Goal: Information Seeking & Learning: Learn about a topic

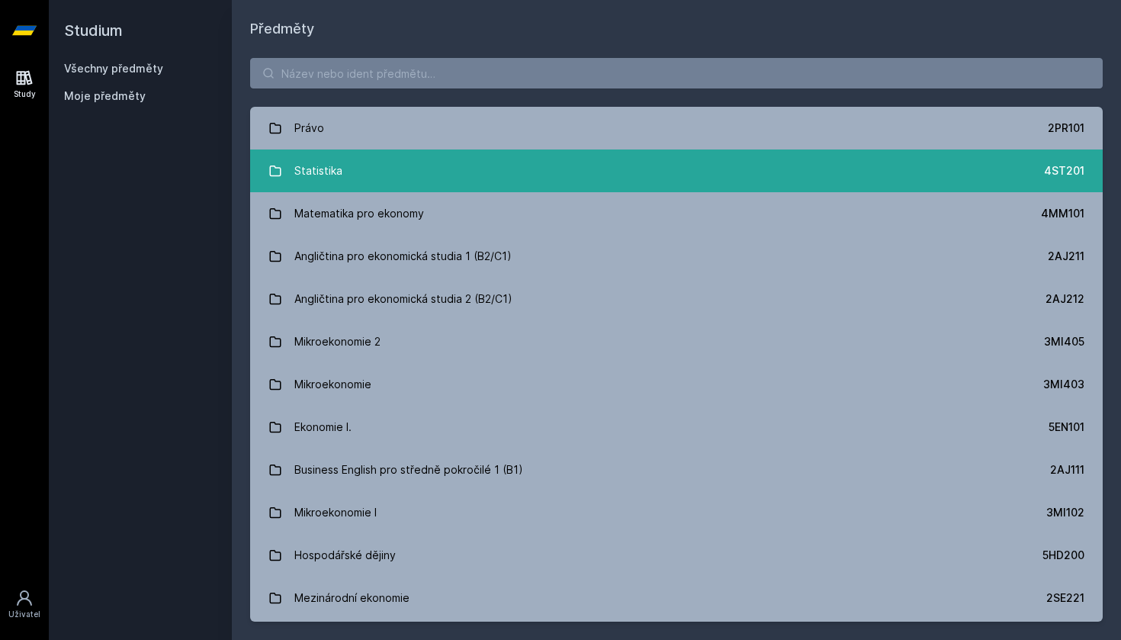
click at [732, 179] on link "Statistika 4ST201" at bounding box center [676, 171] width 853 height 43
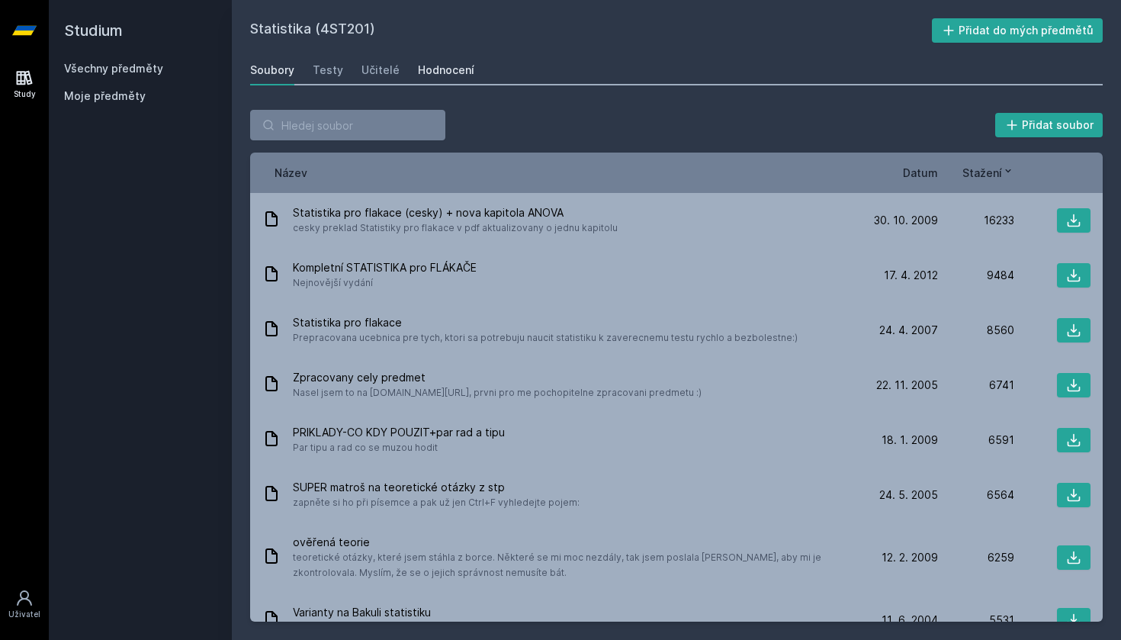
click at [445, 62] on link "Hodnocení" at bounding box center [446, 70] width 56 height 31
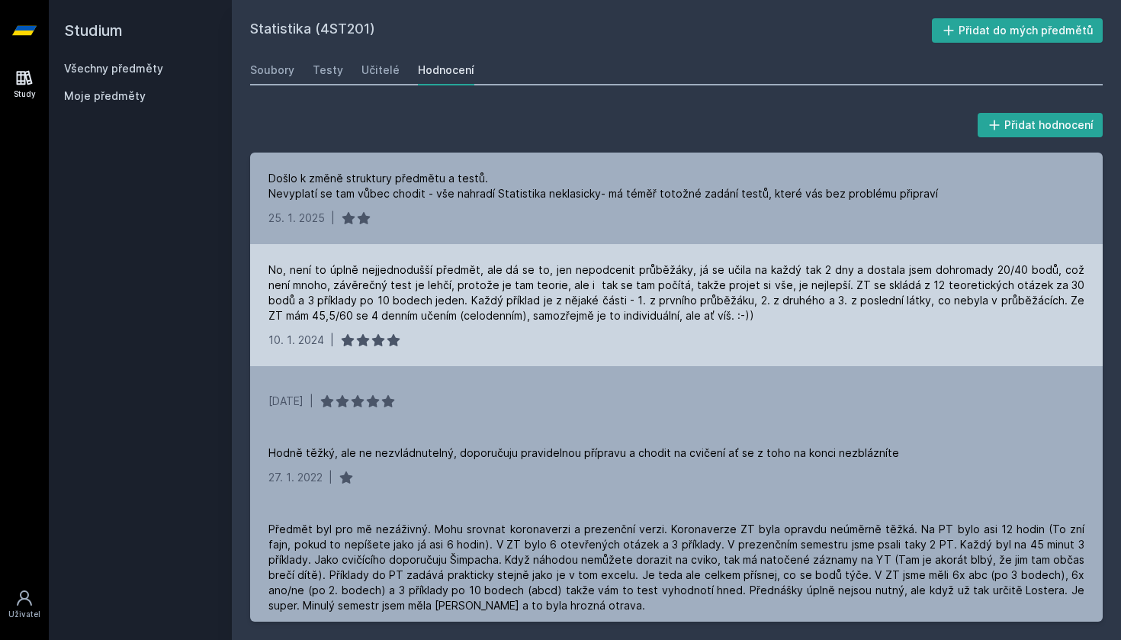
scroll to position [1, 0]
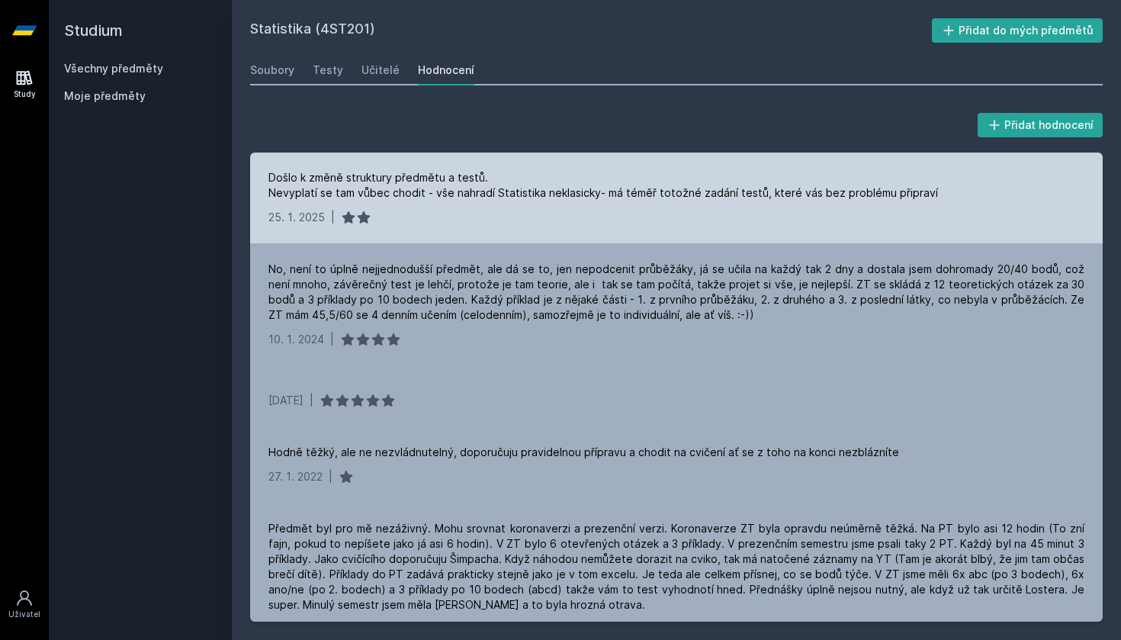
click at [834, 195] on div "Došlo k změně struktury předmětu a testů. Nevyplatí se tam vůbec chodit - vše n…" at bounding box center [604, 185] width 670 height 31
click at [739, 234] on div "Došlo k změně struktury předmětu a testů. Nevyplatí se tam vůbec chodit - vše n…" at bounding box center [676, 198] width 853 height 92
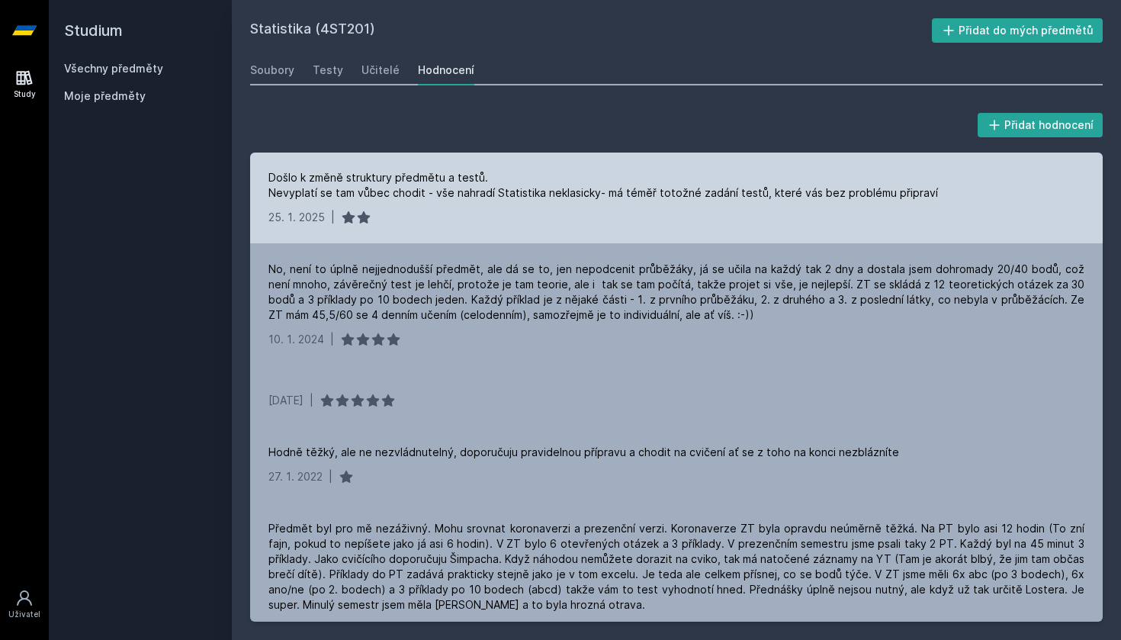
click at [770, 190] on div "Došlo k změně struktury předmětu a testů. Nevyplatí se tam vůbec chodit - vše n…" at bounding box center [604, 185] width 670 height 31
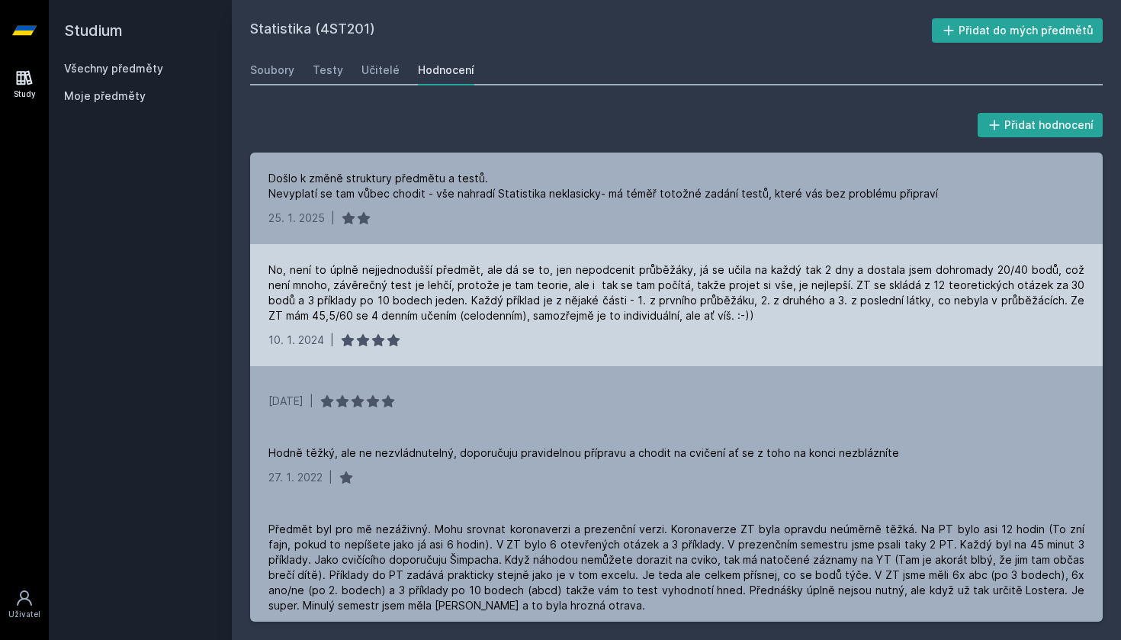
scroll to position [0, 0]
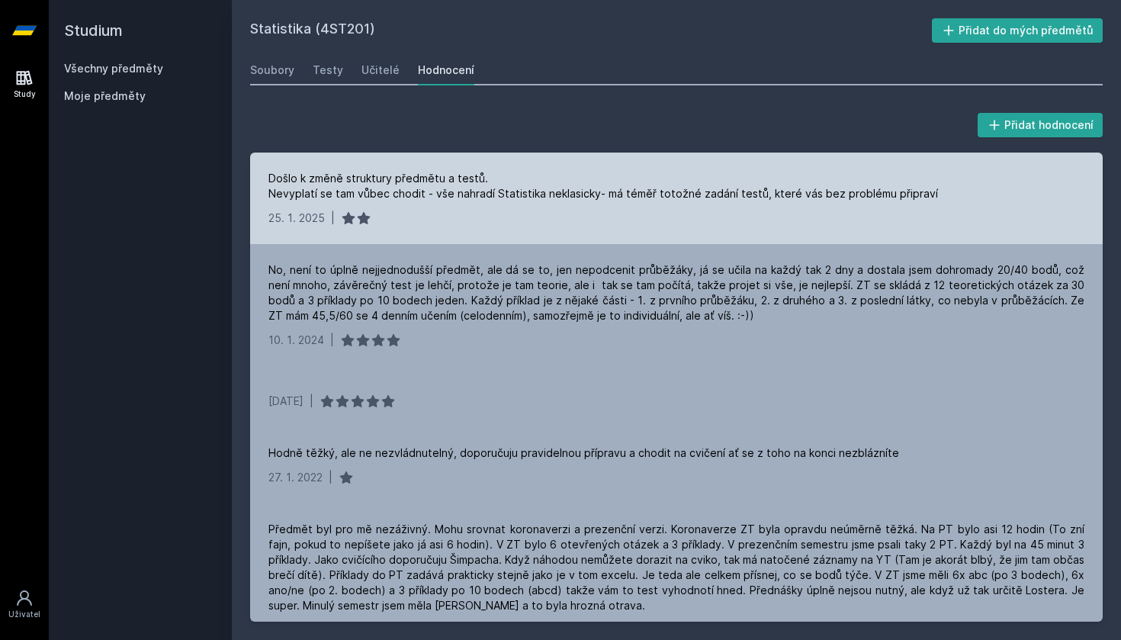
click at [588, 192] on div "Došlo k změně struktury předmětu a testů. Nevyplatí se tam vůbec chodit - vše n…" at bounding box center [604, 186] width 670 height 31
click at [768, 223] on div "[DATE] |" at bounding box center [677, 218] width 816 height 15
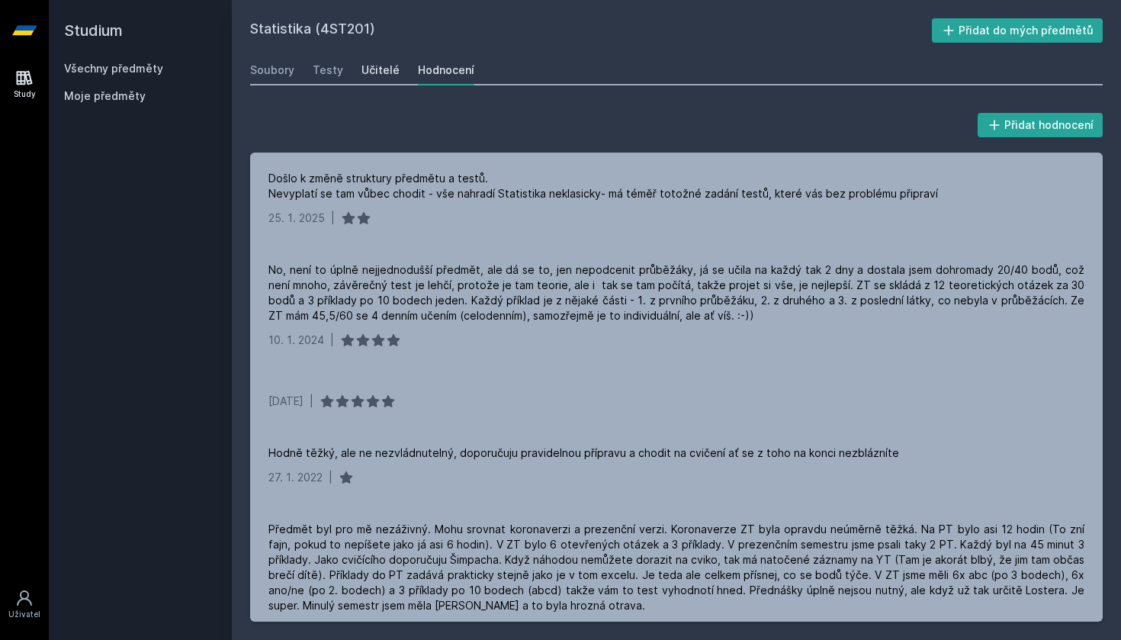
click at [379, 73] on div "Učitelé" at bounding box center [381, 70] width 38 height 15
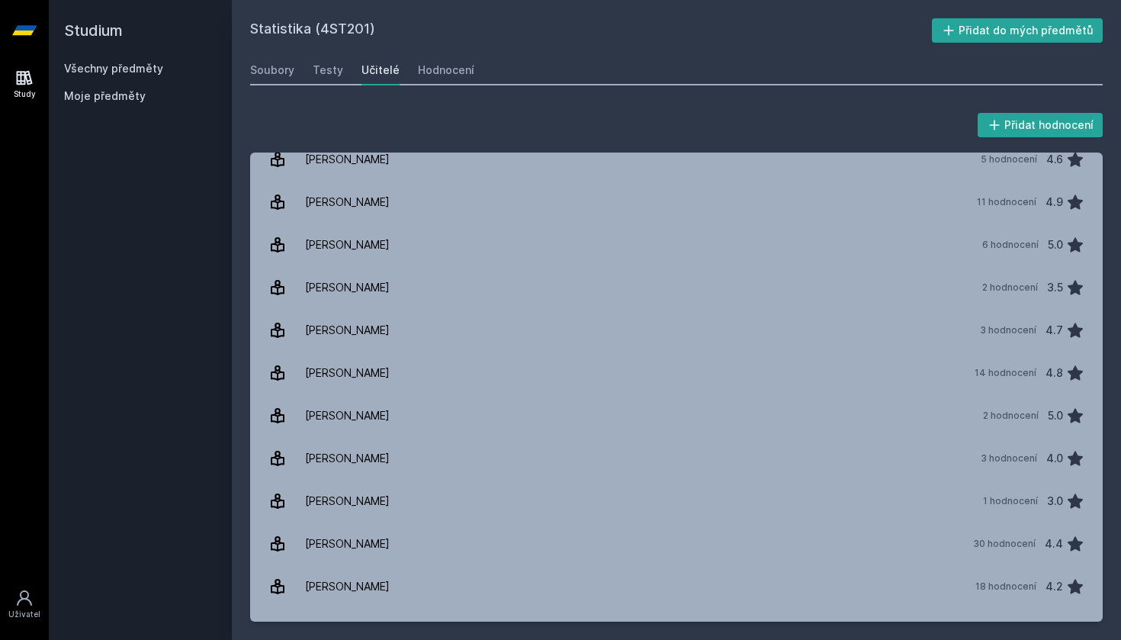
scroll to position [856, 0]
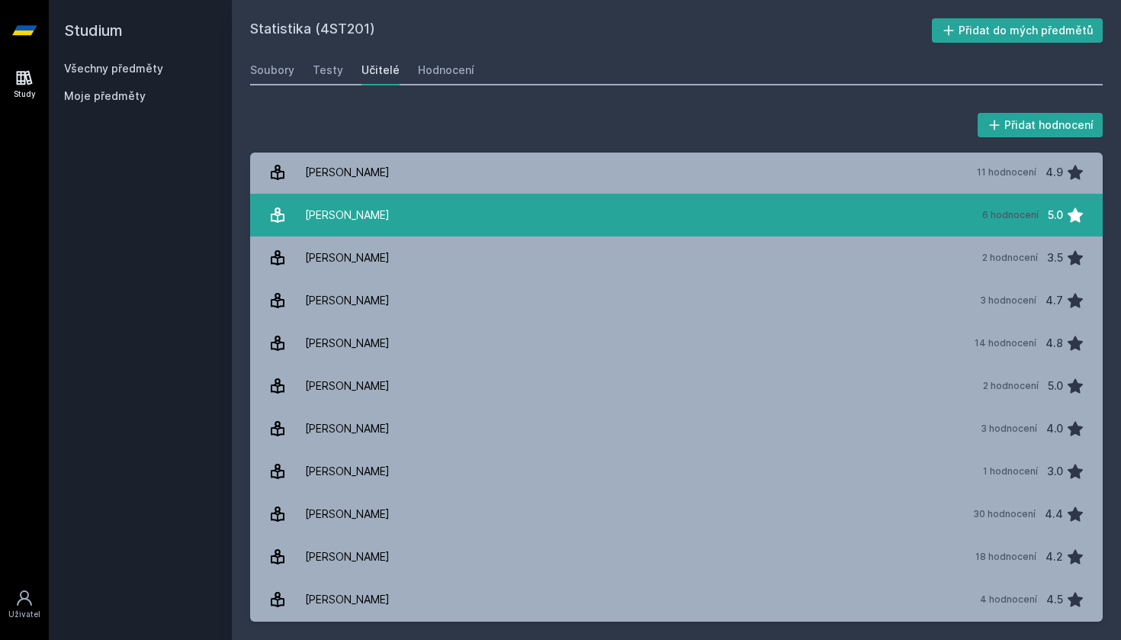
click at [459, 219] on link "[PERSON_NAME] 6 hodnocení 5.0" at bounding box center [676, 215] width 853 height 43
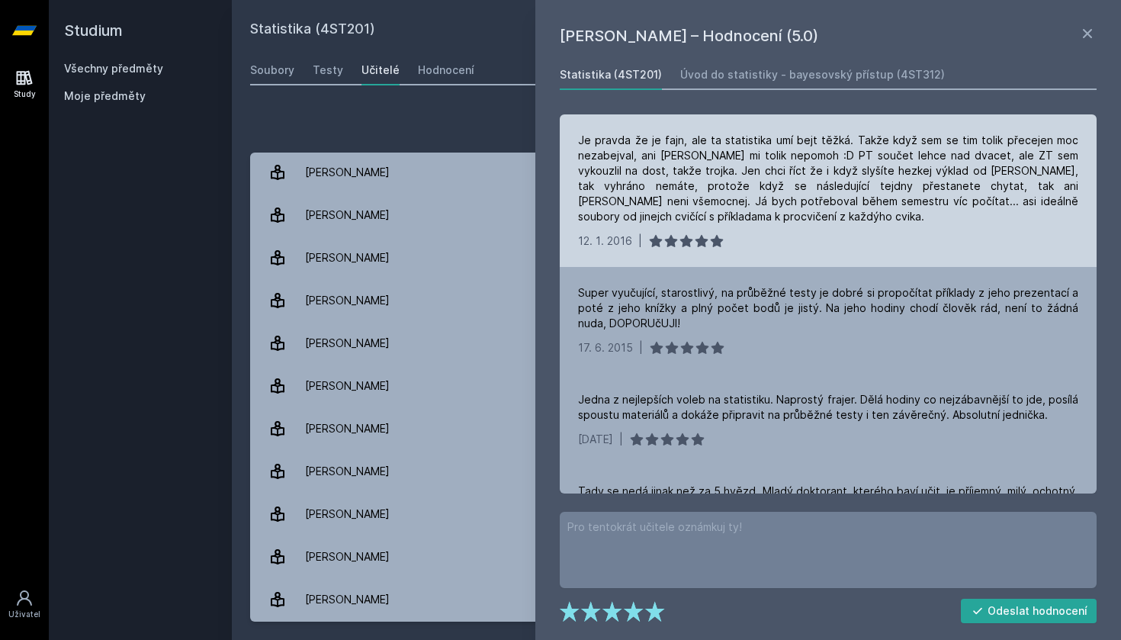
click at [806, 202] on div "Je pravda že je fajn, ale ta statistika umí bejt těžká. Takže když sem se tim t…" at bounding box center [828, 179] width 500 height 92
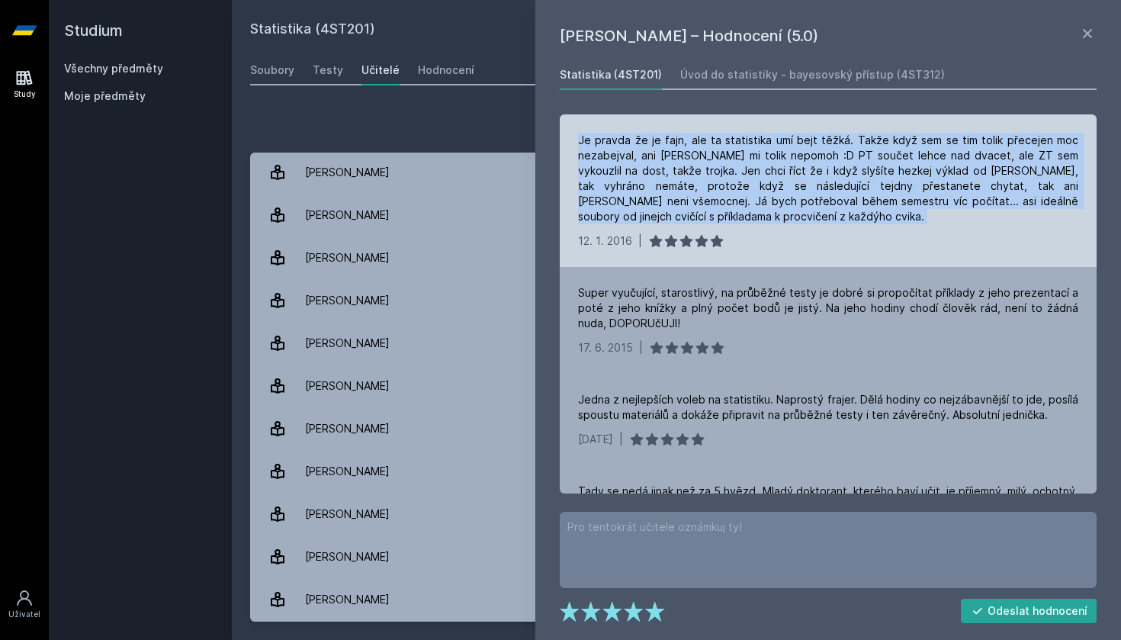
click at [806, 202] on div "Je pravda že je fajn, ale ta statistika umí bejt těžká. Takže když sem se tim t…" at bounding box center [828, 179] width 500 height 92
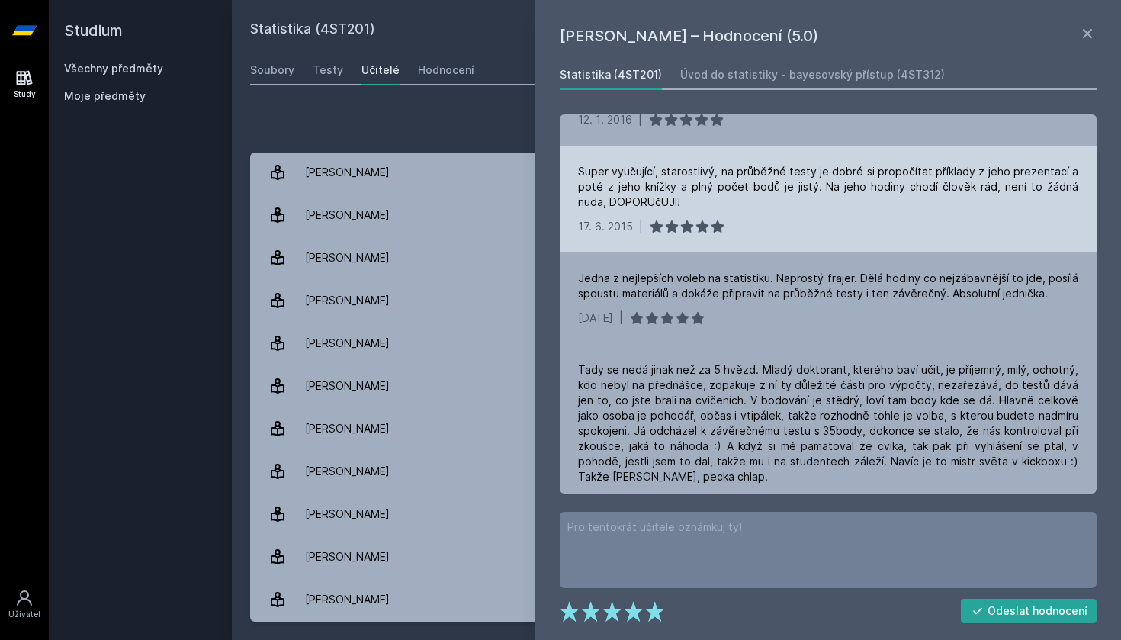
scroll to position [126, 0]
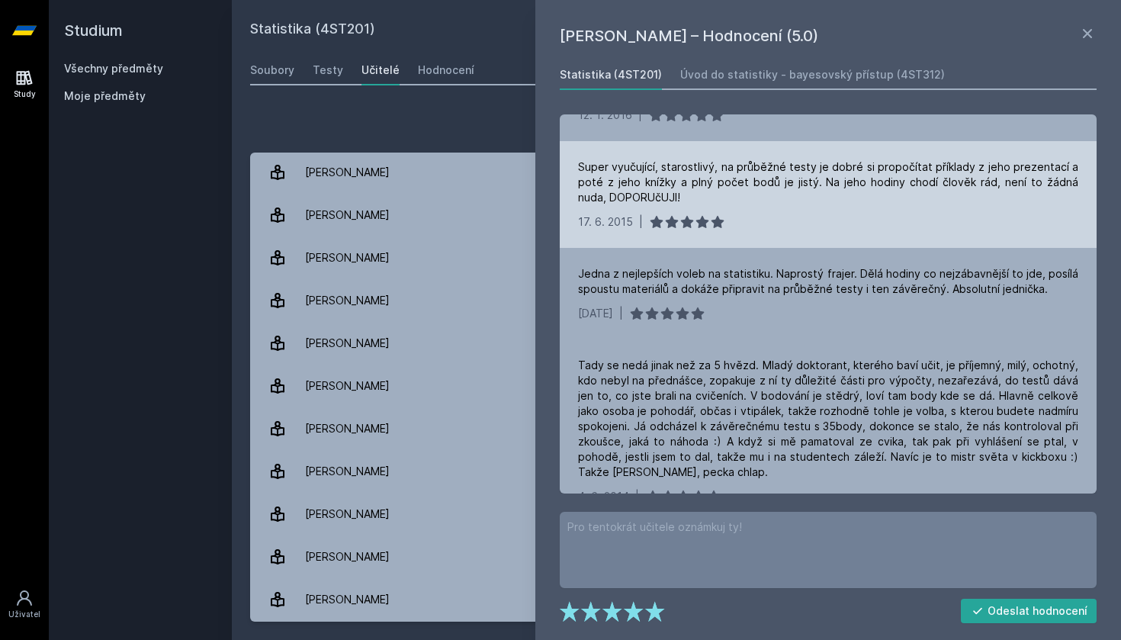
click at [783, 175] on div "Super vyučující, starostlivý, na průběžné testy je dobré si propočítat příklady…" at bounding box center [828, 182] width 500 height 46
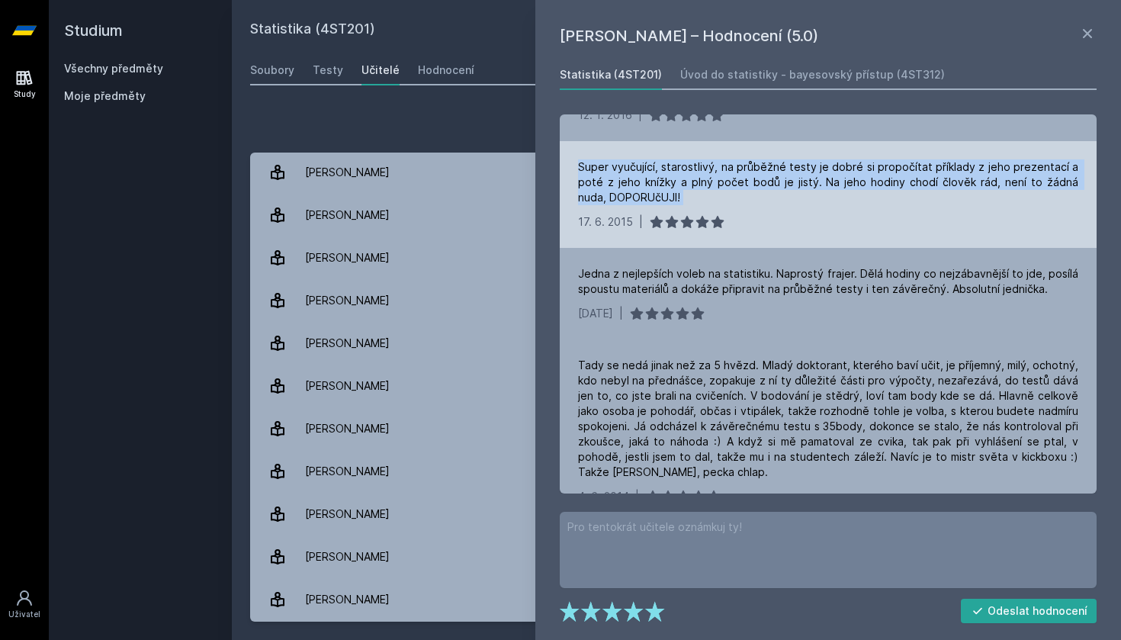
click at [783, 175] on div "Super vyučující, starostlivý, na průběžné testy je dobré si propočítat příklady…" at bounding box center [828, 182] width 500 height 46
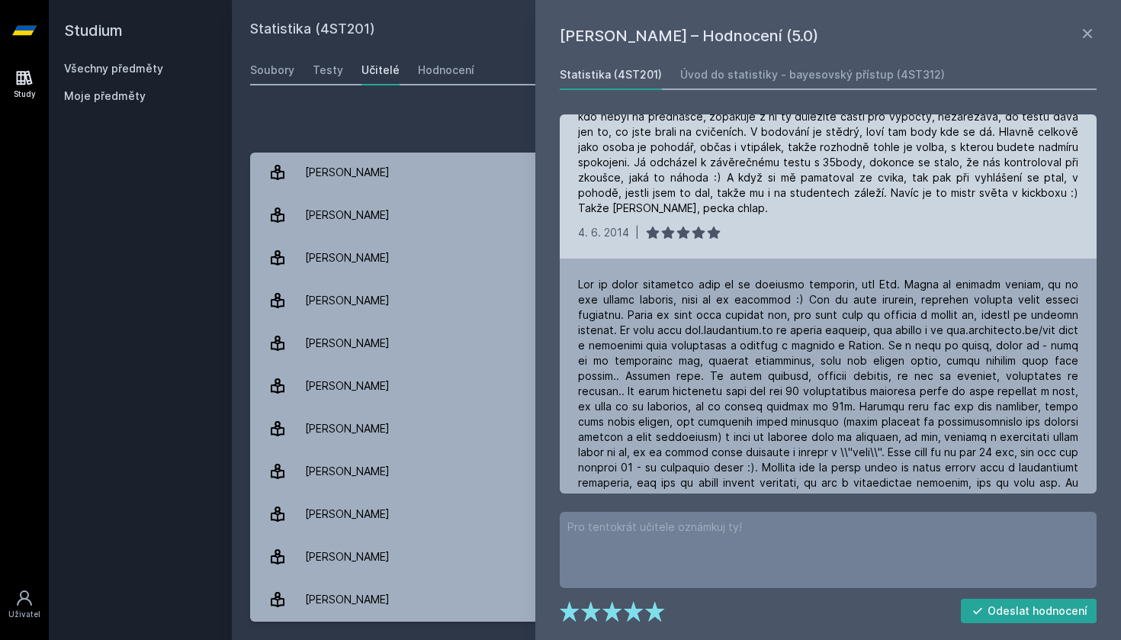
scroll to position [388, 0]
click at [805, 178] on div "Tady se nedá jinak než za 5 hvězd. Mladý doktorant, kterého baví učit, je příje…" at bounding box center [828, 156] width 500 height 122
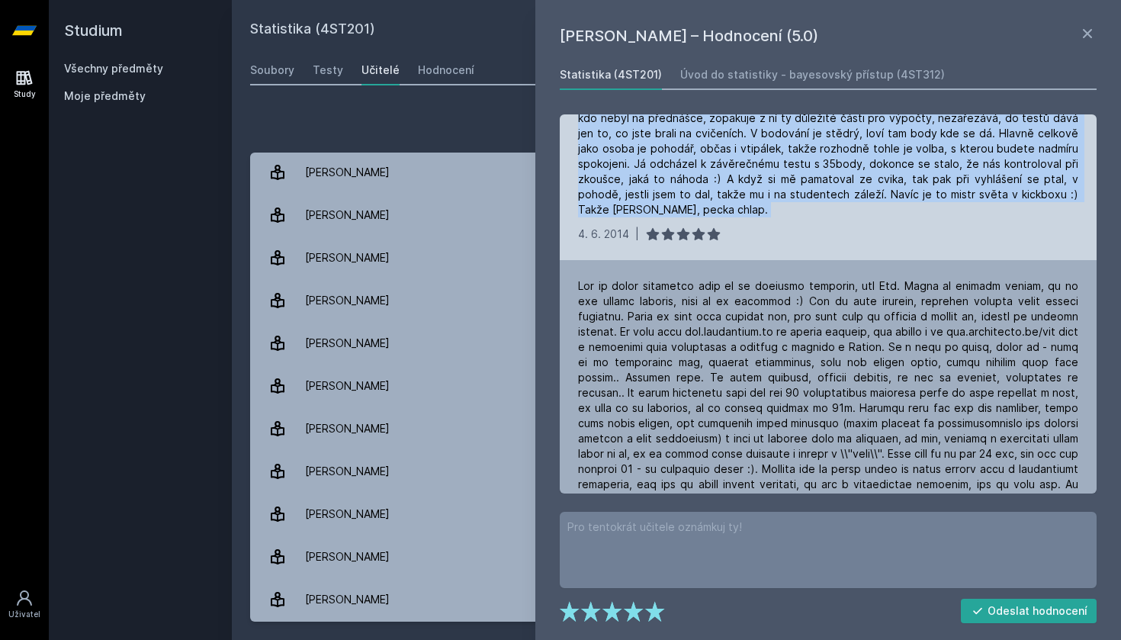
click at [805, 178] on div "Tady se nedá jinak než za 5 hvězd. Mladý doktorant, kterého baví učit, je příje…" at bounding box center [828, 156] width 500 height 122
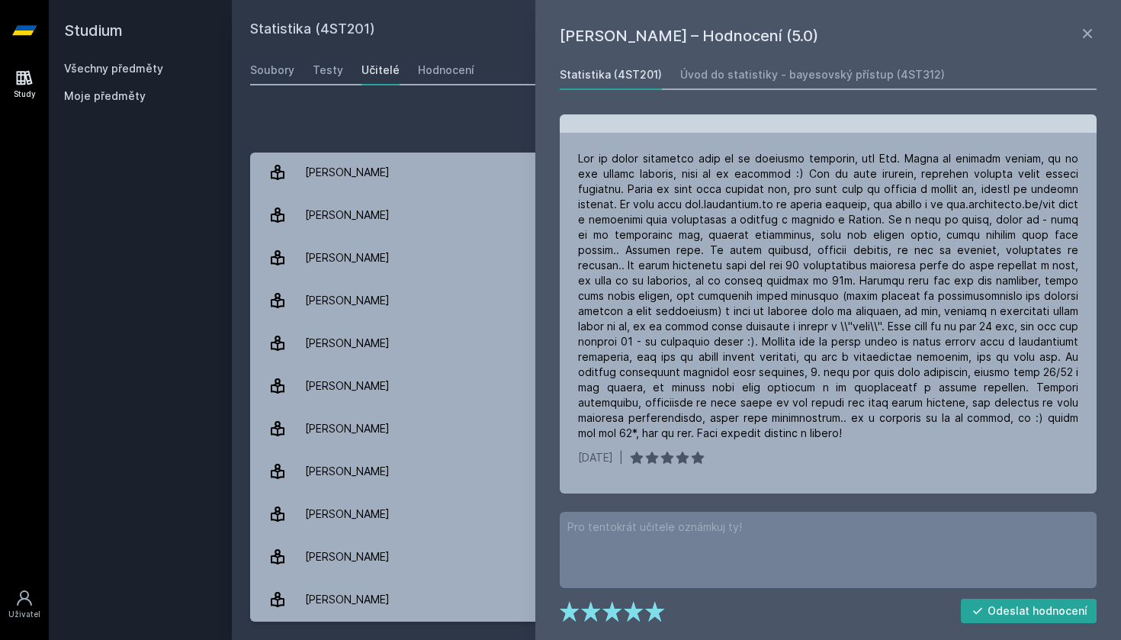
scroll to position [527, 0]
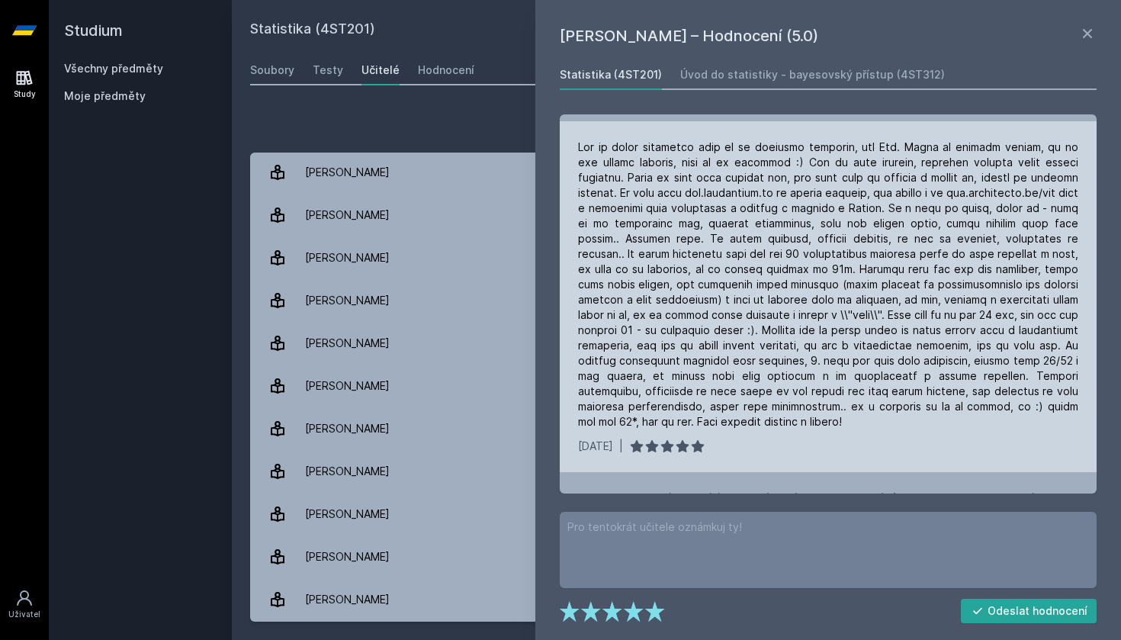
click at [1015, 172] on div at bounding box center [828, 285] width 500 height 290
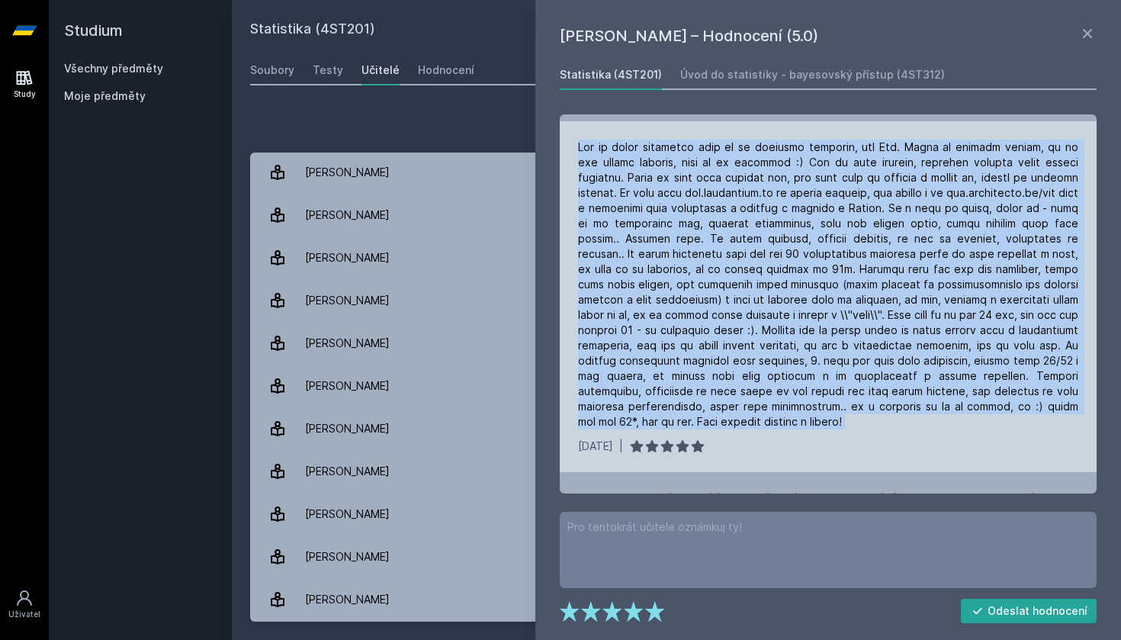
click at [1015, 172] on div at bounding box center [828, 285] width 500 height 290
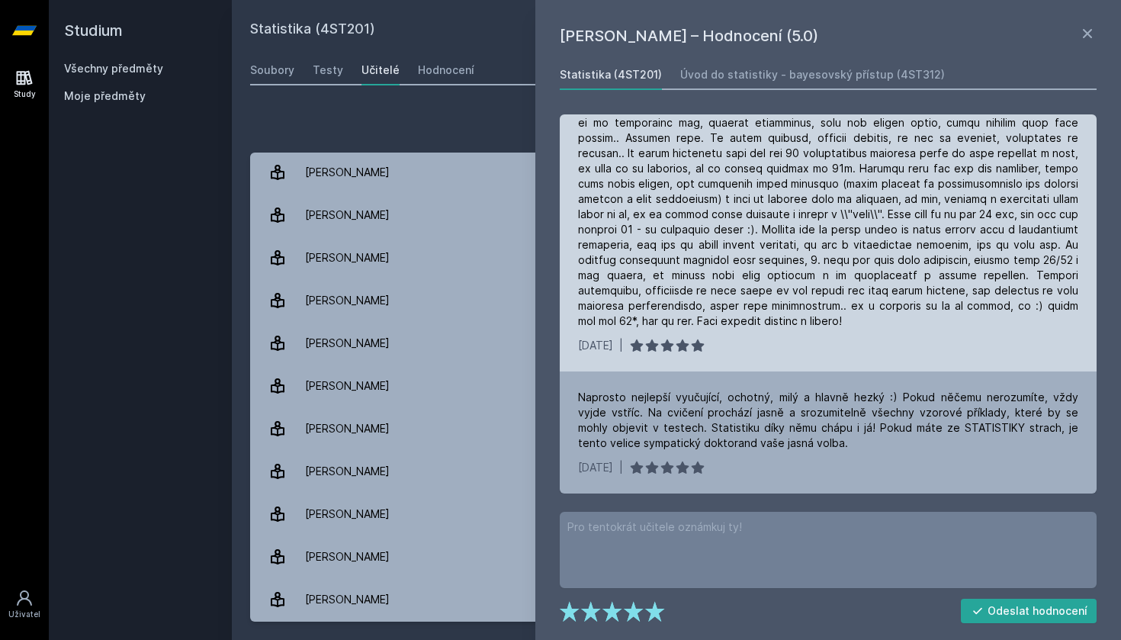
scroll to position [628, 0]
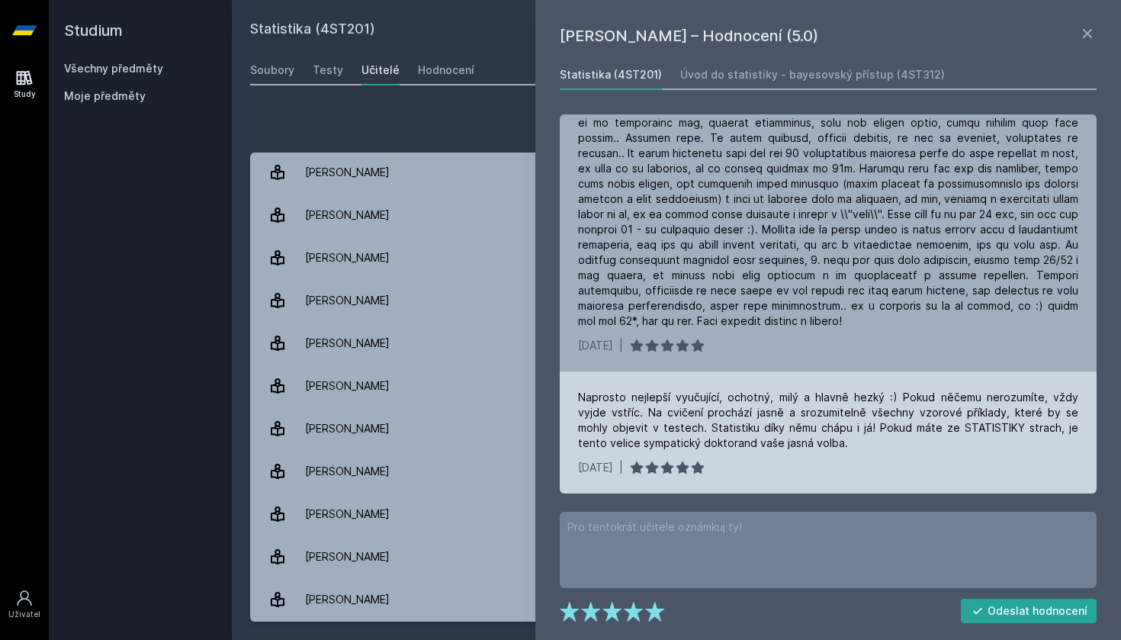
click at [848, 391] on div "Naprosto nejlepší vyučující, ochotný, milý a hlavně hezký :) Pokud něčemu neroz…" at bounding box center [828, 420] width 500 height 61
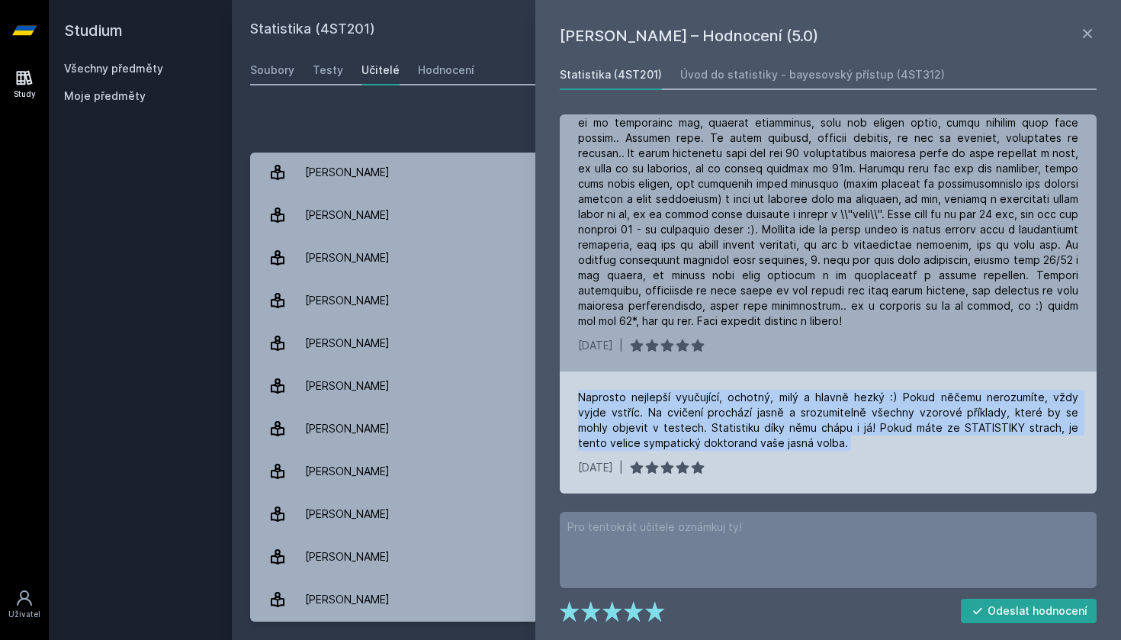
click at [848, 391] on div "Naprosto nejlepší vyučující, ochotný, milý a hlavně hezký :) Pokud něčemu neroz…" at bounding box center [828, 420] width 500 height 61
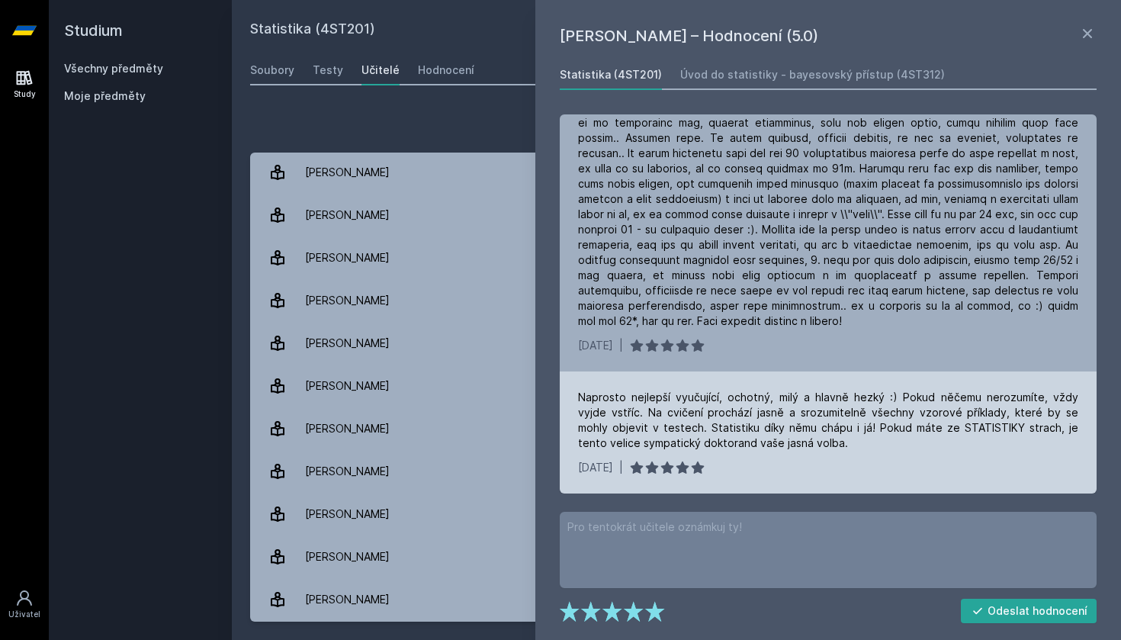
click at [828, 440] on div "Naprosto nejlepší vyučující, ochotný, milý a hlavně hezký :) Pokud něčemu neroz…" at bounding box center [828, 420] width 500 height 61
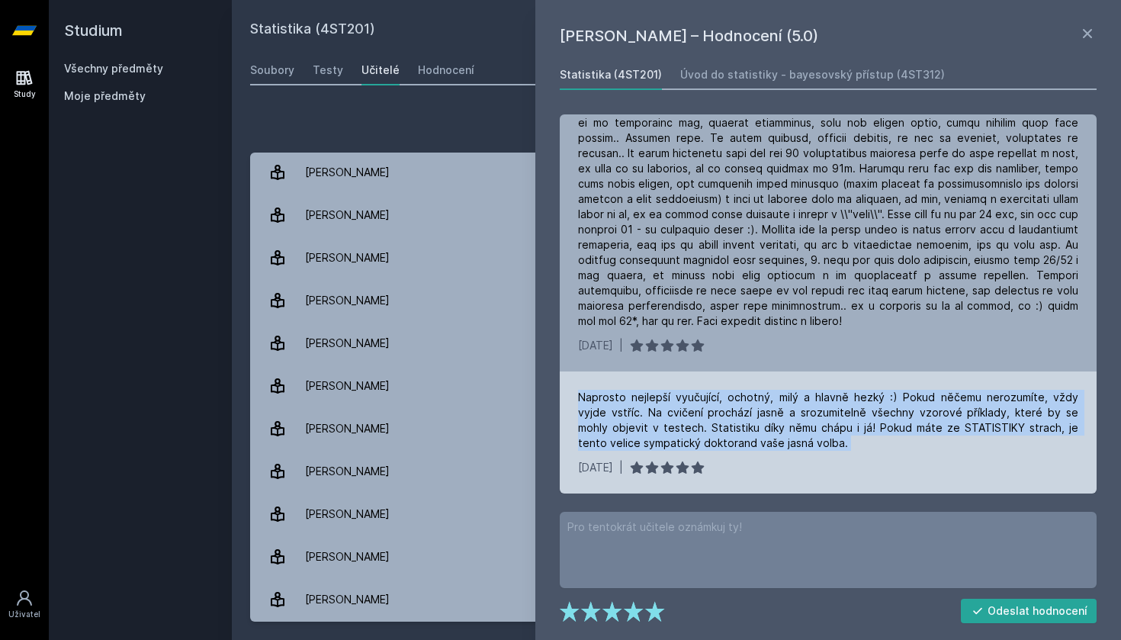
click at [828, 440] on div "Naprosto nejlepší vyučující, ochotný, milý a hlavně hezký :) Pokud něčemu neroz…" at bounding box center [828, 420] width 500 height 61
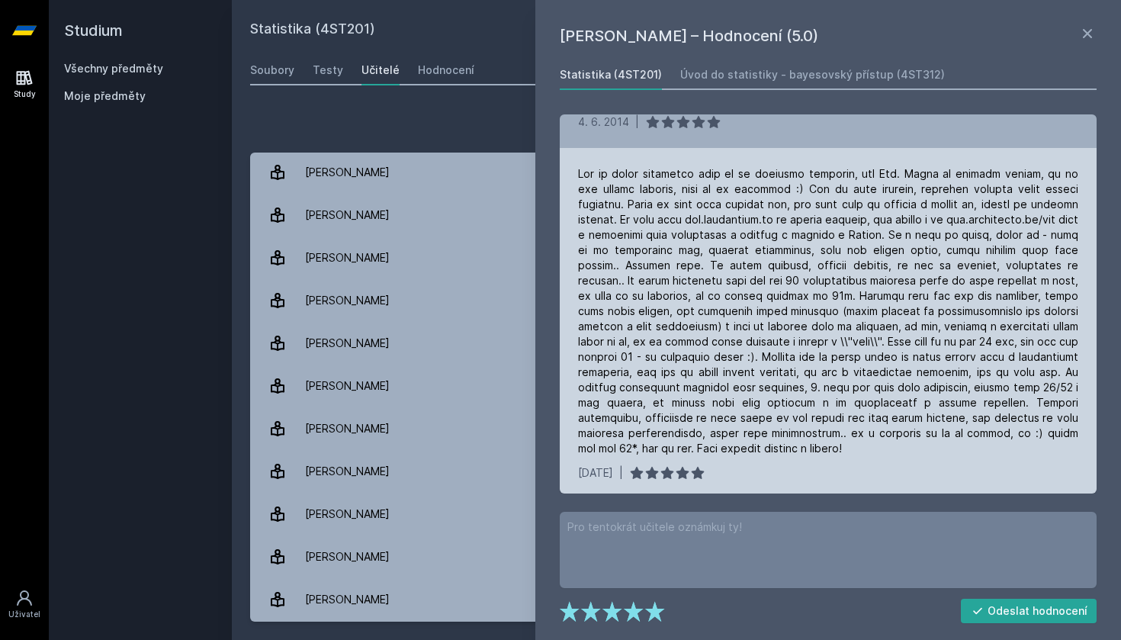
scroll to position [481, 0]
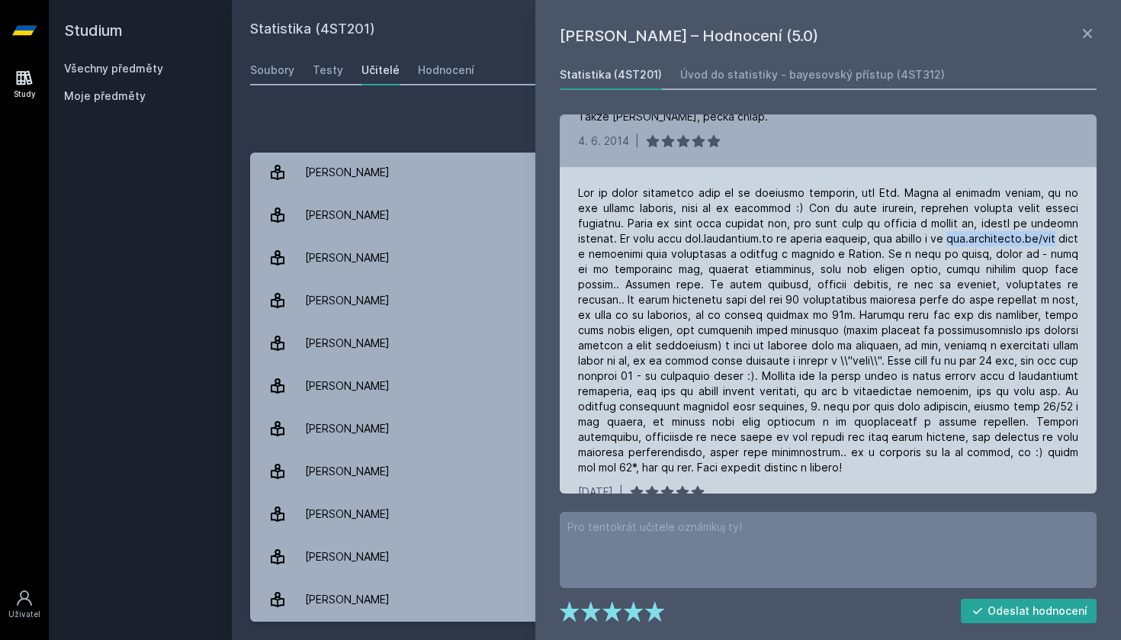
drag, startPoint x: 577, startPoint y: 252, endPoint x: 697, endPoint y: 255, distance: 120.6
click at [697, 255] on div "[DATE] |" at bounding box center [828, 342] width 537 height 351
copy div "[DOMAIN_NAME][URL]"
click at [727, 281] on div at bounding box center [828, 330] width 500 height 290
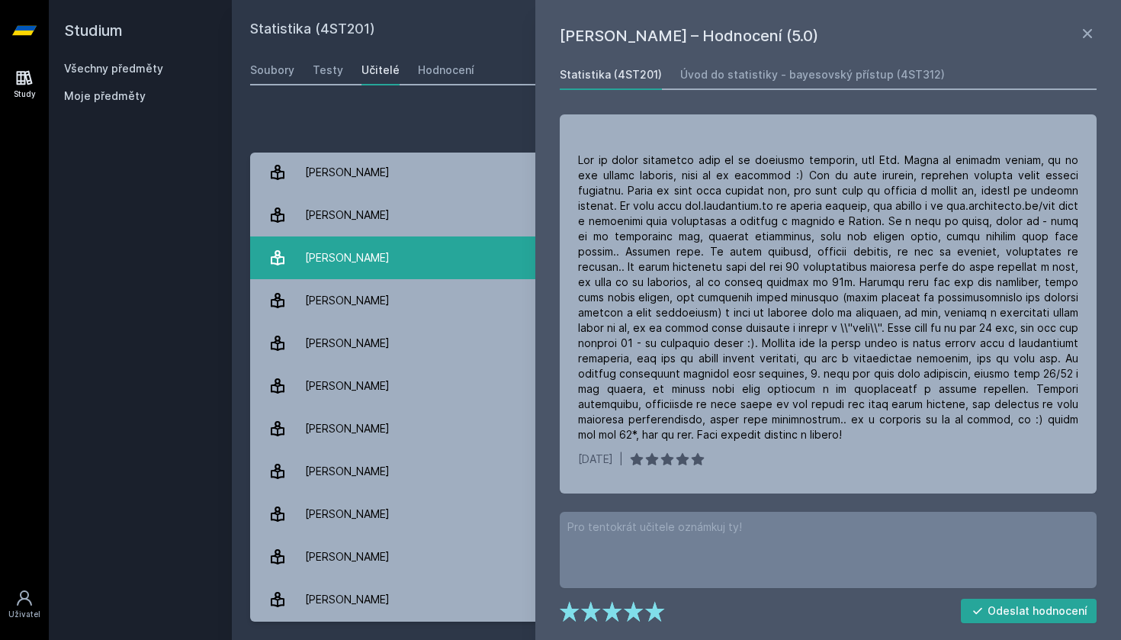
click at [467, 278] on link "Kladívko [PERSON_NAME] 2 hodnocení 3.5" at bounding box center [676, 257] width 853 height 43
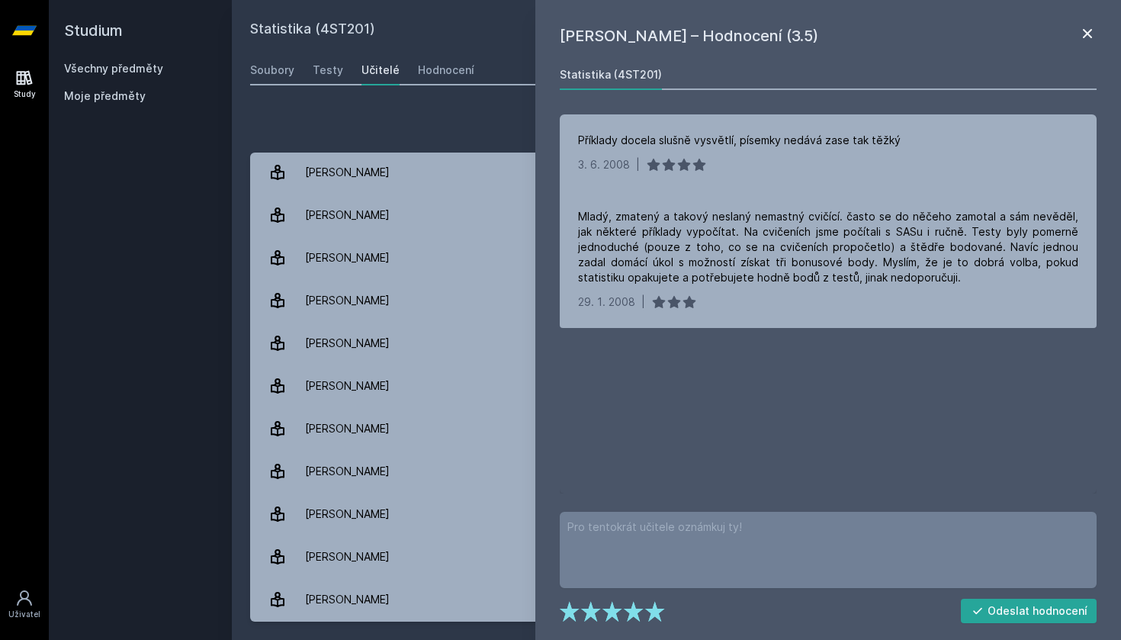
click at [1089, 30] on icon at bounding box center [1088, 33] width 18 height 18
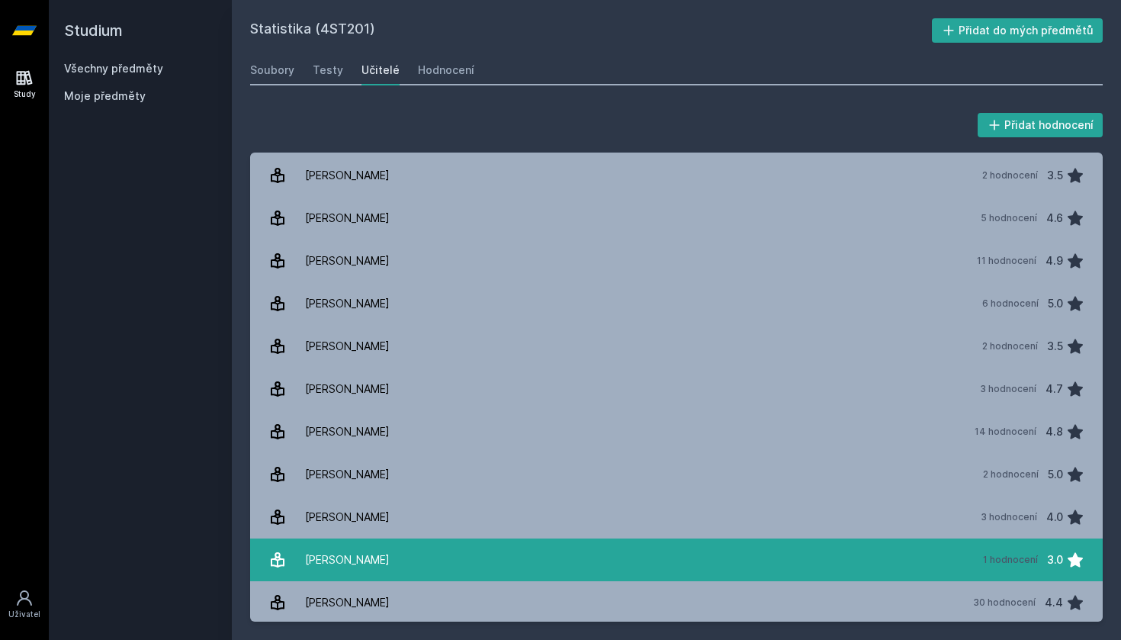
scroll to position [745, 0]
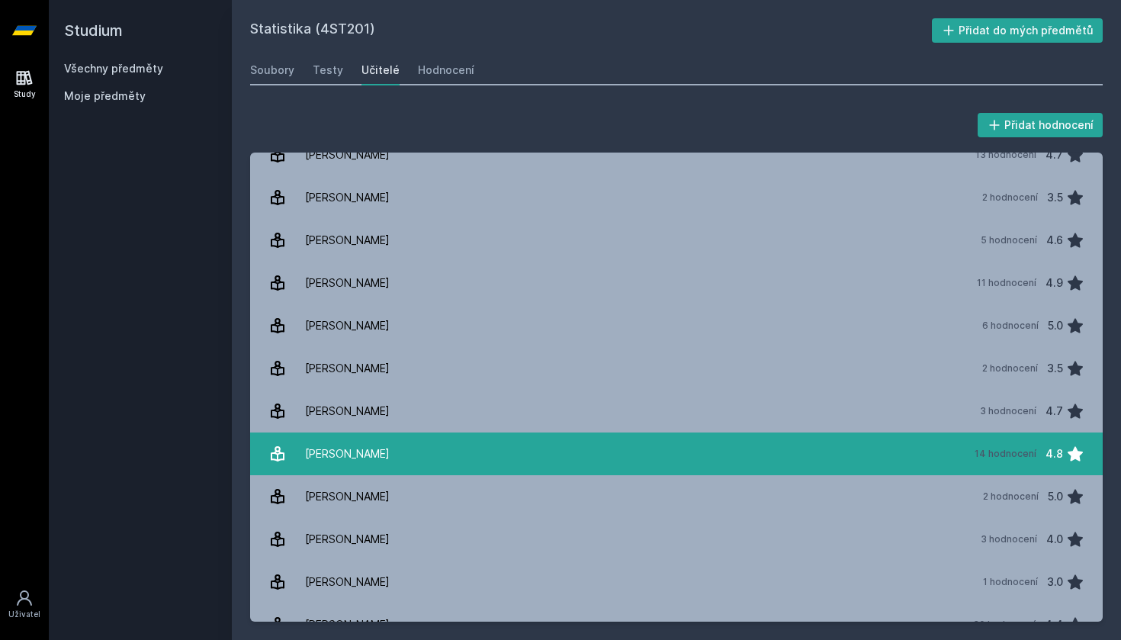
click at [483, 470] on link "[PERSON_NAME] 14 hodnocení 4.8" at bounding box center [676, 454] width 853 height 43
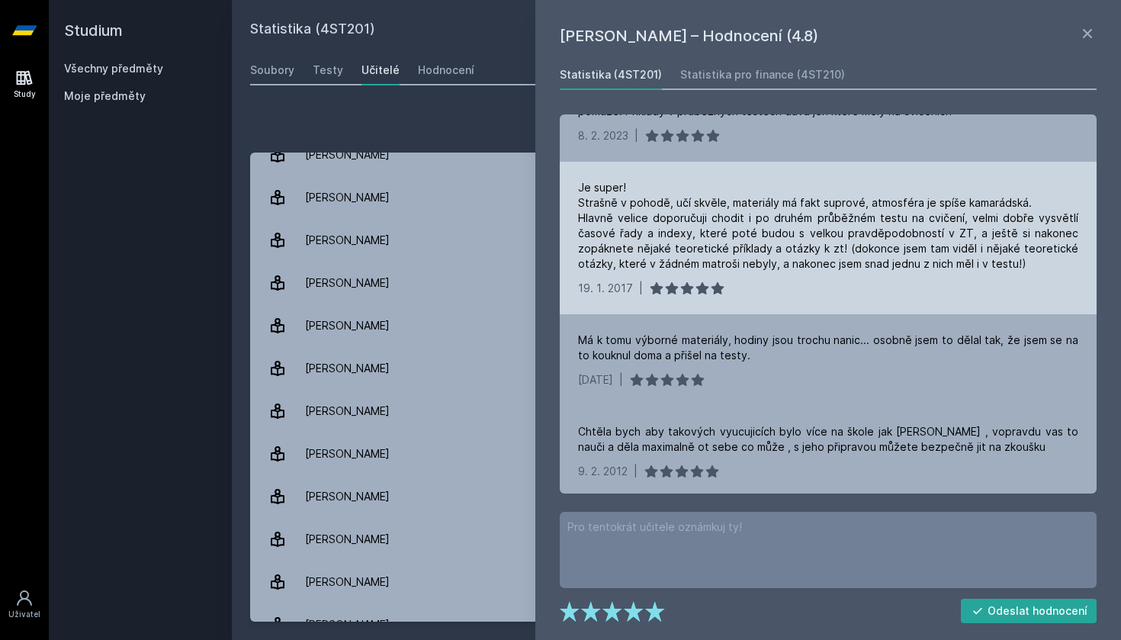
scroll to position [49, 0]
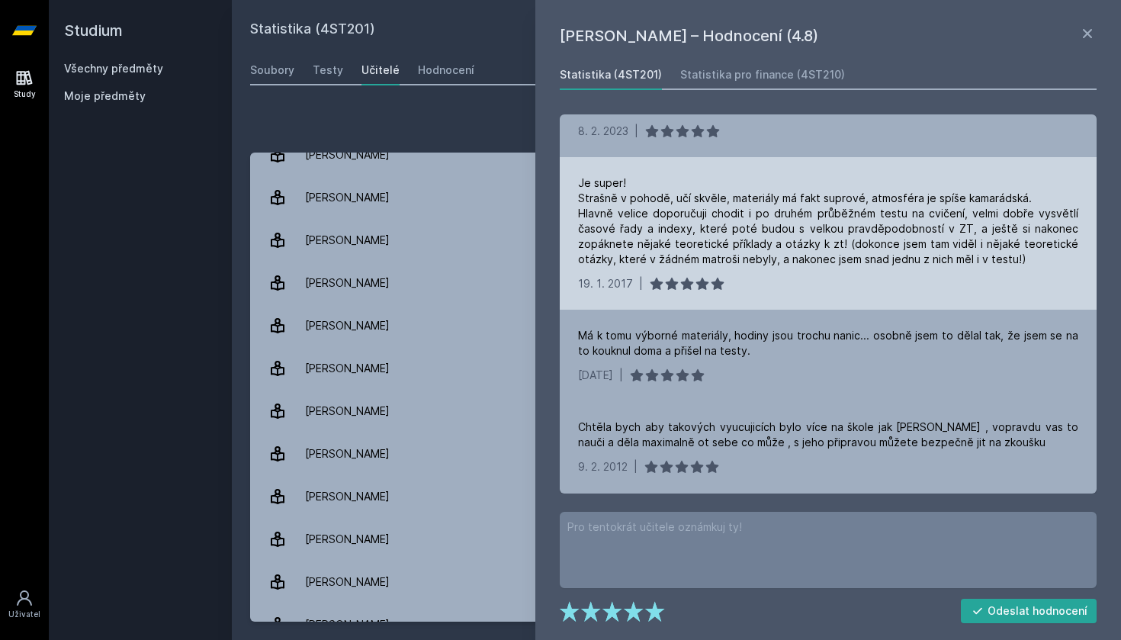
click at [940, 204] on div "Je super! Strašně v pohodě, učí skvěle, materiály má fakt suprové, atmosféra je…" at bounding box center [828, 221] width 500 height 92
click at [908, 213] on div "Je super! Strašně v pohodě, učí skvěle, materiály má fakt suprové, atmosféra je…" at bounding box center [828, 221] width 500 height 92
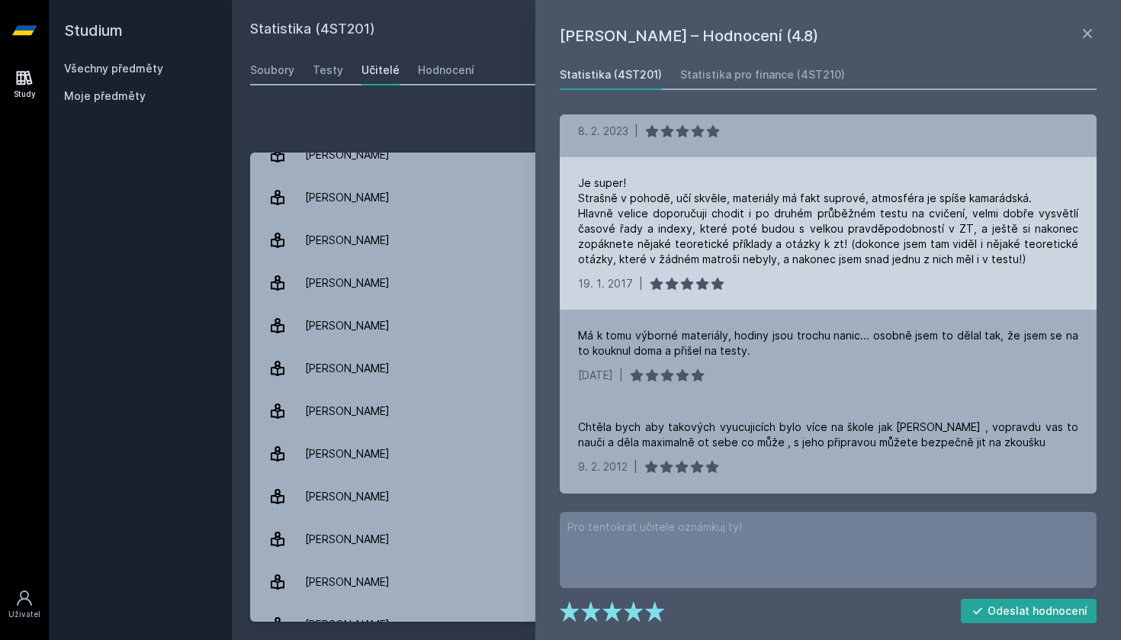
click at [908, 213] on div "Je super! Strašně v pohodě, učí skvěle, materiály má fakt suprové, atmosféra je…" at bounding box center [828, 221] width 500 height 92
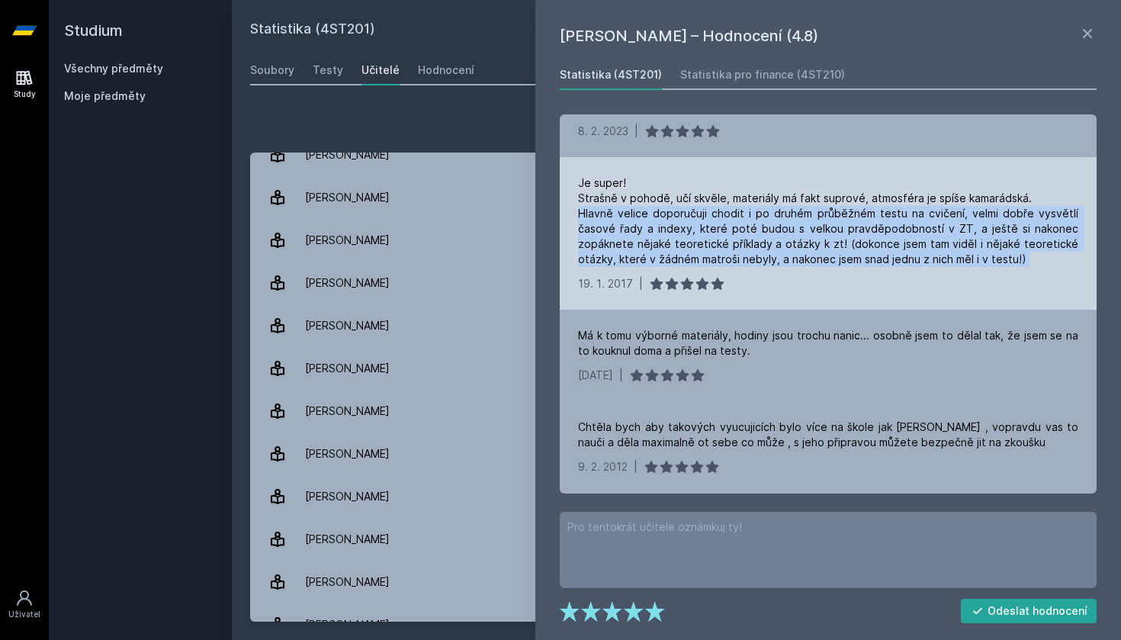
click at [908, 213] on div "Je super! Strašně v pohodě, učí skvěle, materiály má fakt suprové, atmosféra je…" at bounding box center [828, 221] width 500 height 92
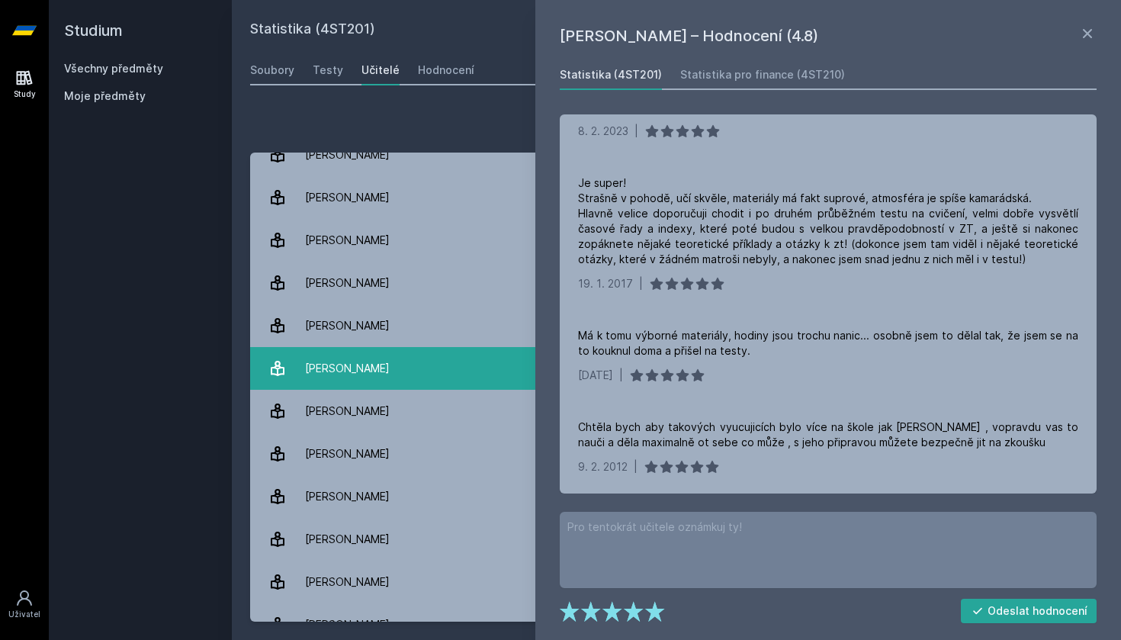
click at [486, 375] on link "Kladívko [PERSON_NAME] 2 hodnocení 3.5" at bounding box center [676, 368] width 853 height 43
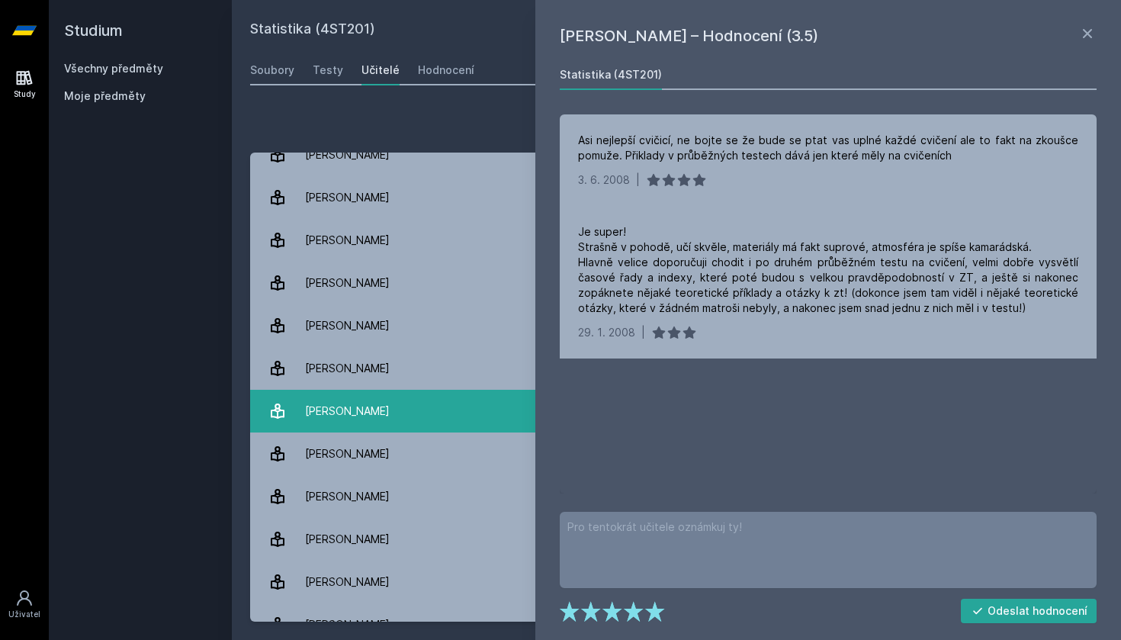
click at [476, 413] on link "[PERSON_NAME] 3 hodnocení 4.7" at bounding box center [676, 411] width 853 height 43
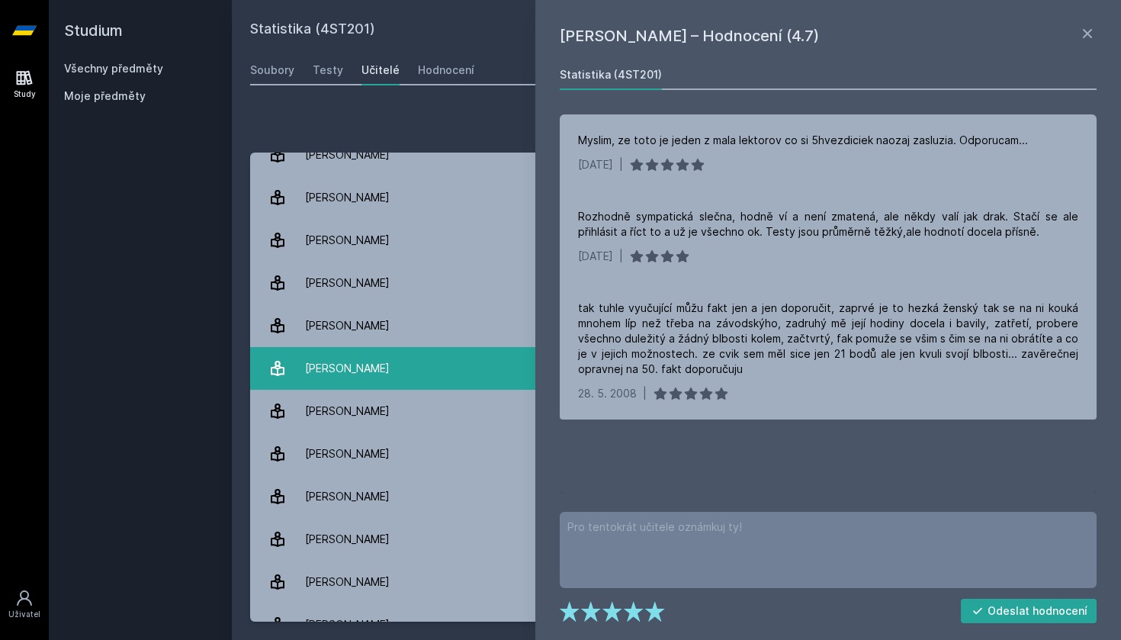
click at [476, 381] on link "Kladívko [PERSON_NAME] 2 hodnocení 3.5" at bounding box center [676, 368] width 853 height 43
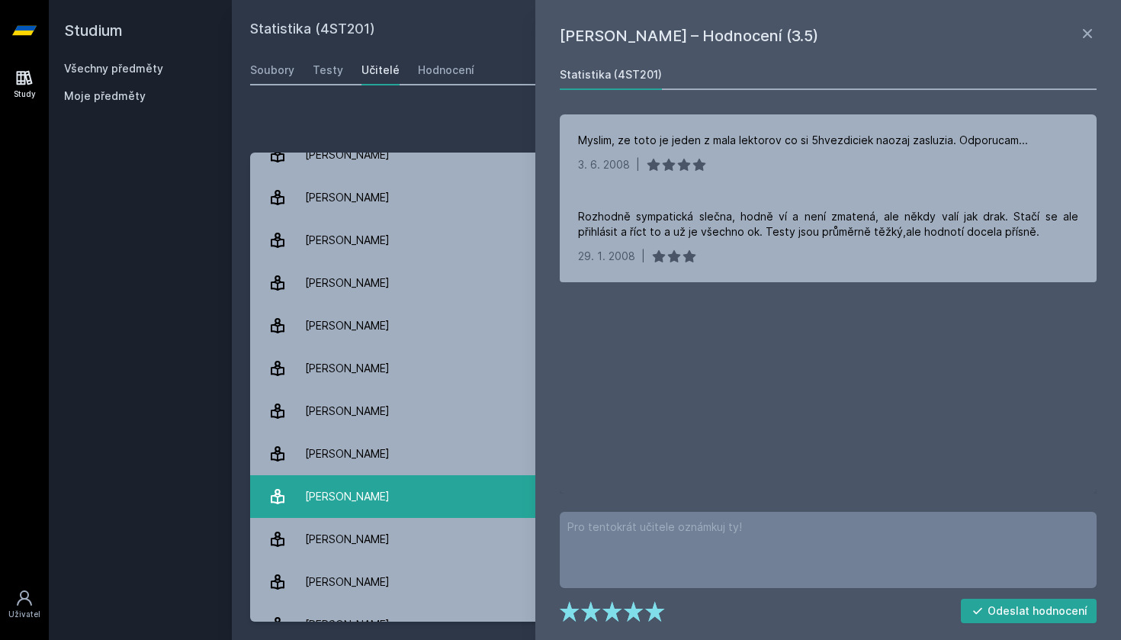
click at [445, 492] on link "[PERSON_NAME] 2 hodnocení 5.0" at bounding box center [676, 496] width 853 height 43
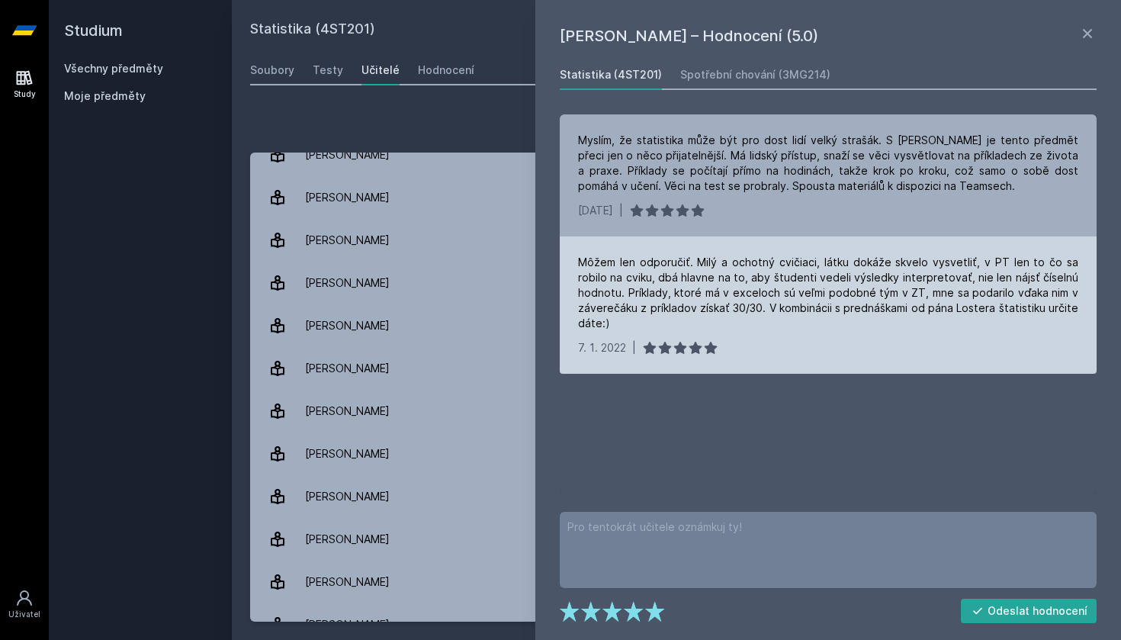
click at [862, 309] on div "Môžem len odporučiť. Milý a ochotný cvičiaci, látku dokáže skvelo vysvetliť, v …" at bounding box center [828, 293] width 500 height 76
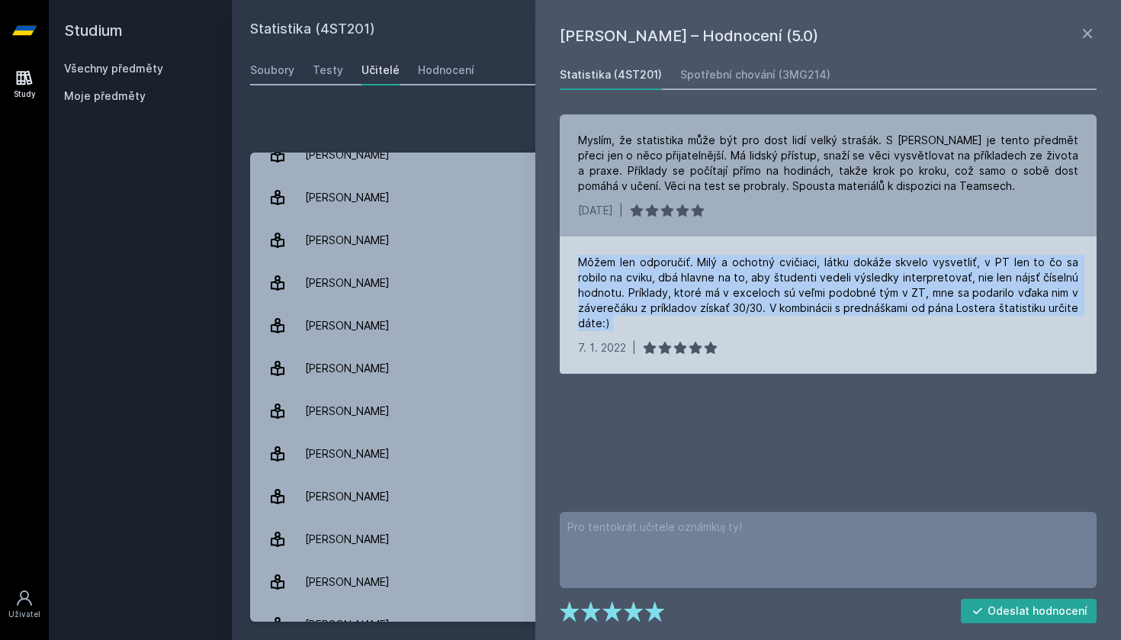
click at [862, 309] on div "Môžem len odporučiť. Milý a ochotný cvičiaci, látku dokáže skvelo vysvetliť, v …" at bounding box center [828, 293] width 500 height 76
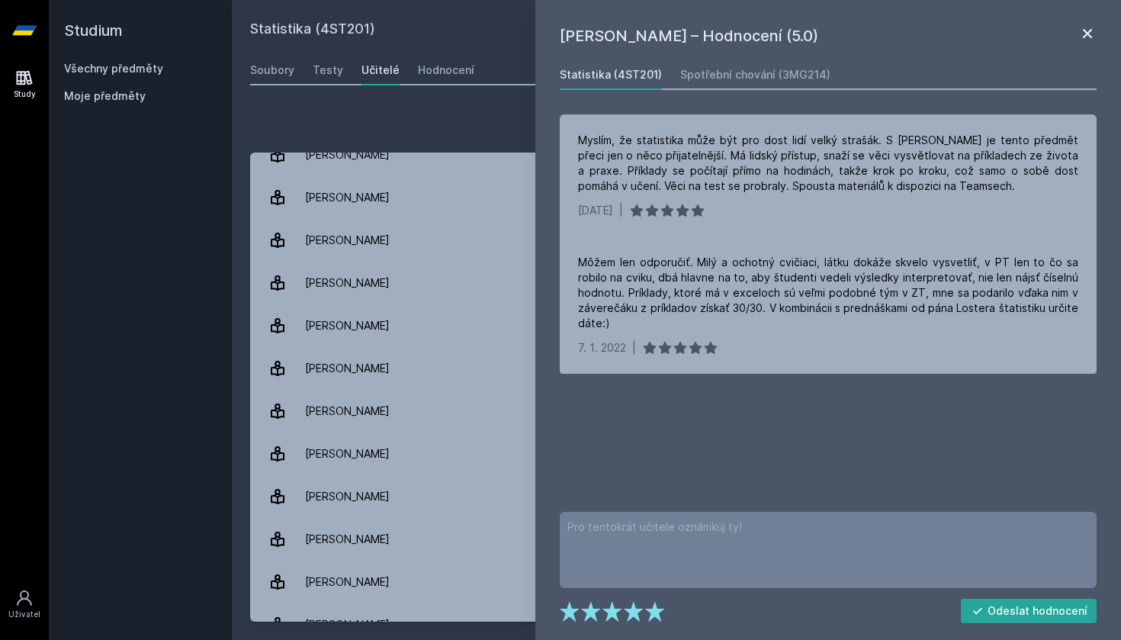
click at [1093, 33] on icon at bounding box center [1088, 33] width 18 height 18
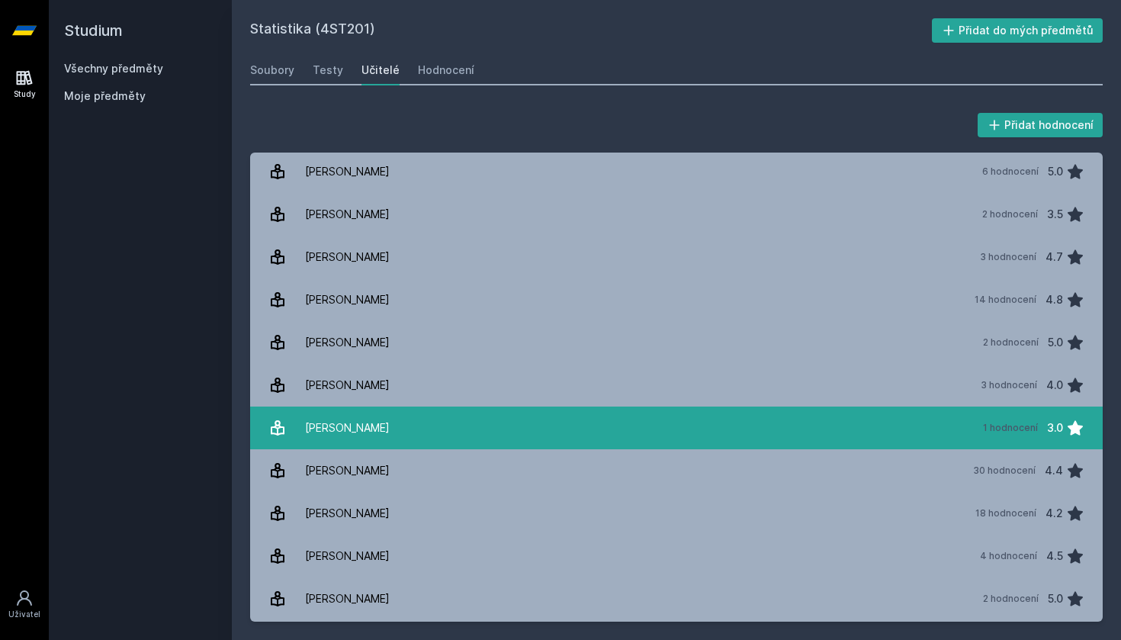
scroll to position [900, 0]
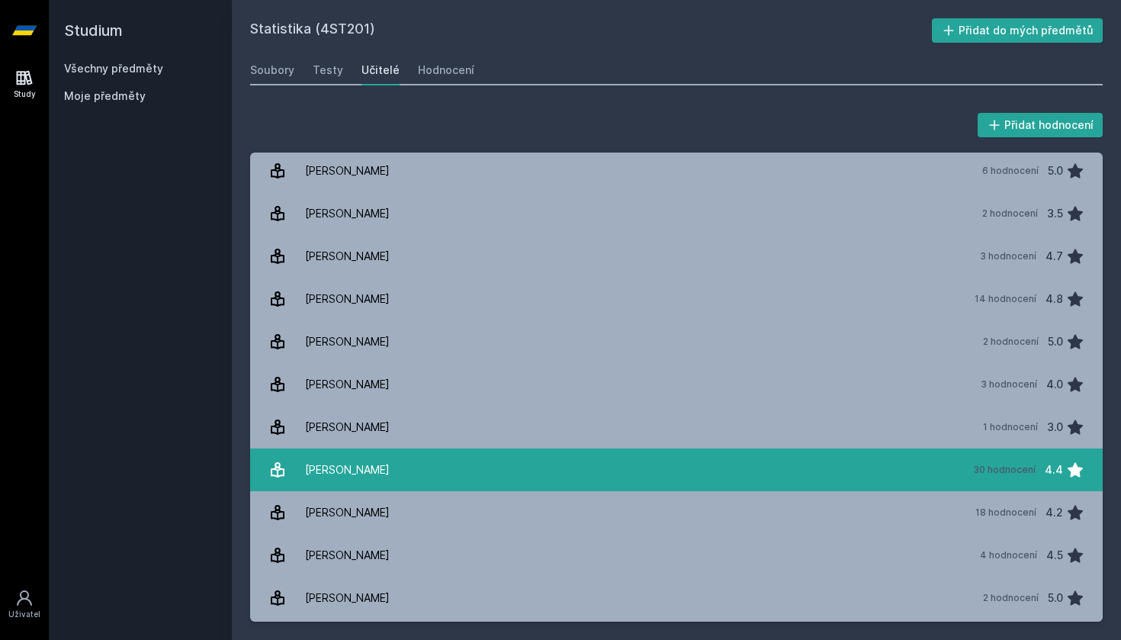
click at [648, 474] on link "[PERSON_NAME] 30 hodnocení 4.4" at bounding box center [676, 470] width 853 height 43
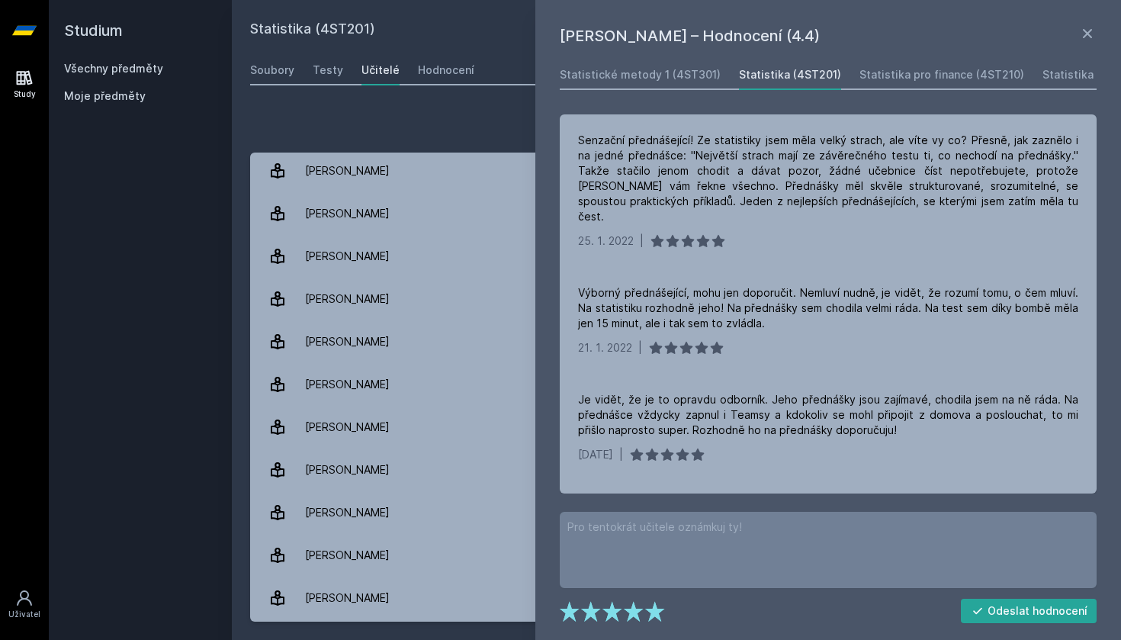
click at [1090, 46] on link at bounding box center [1088, 35] width 18 height 23
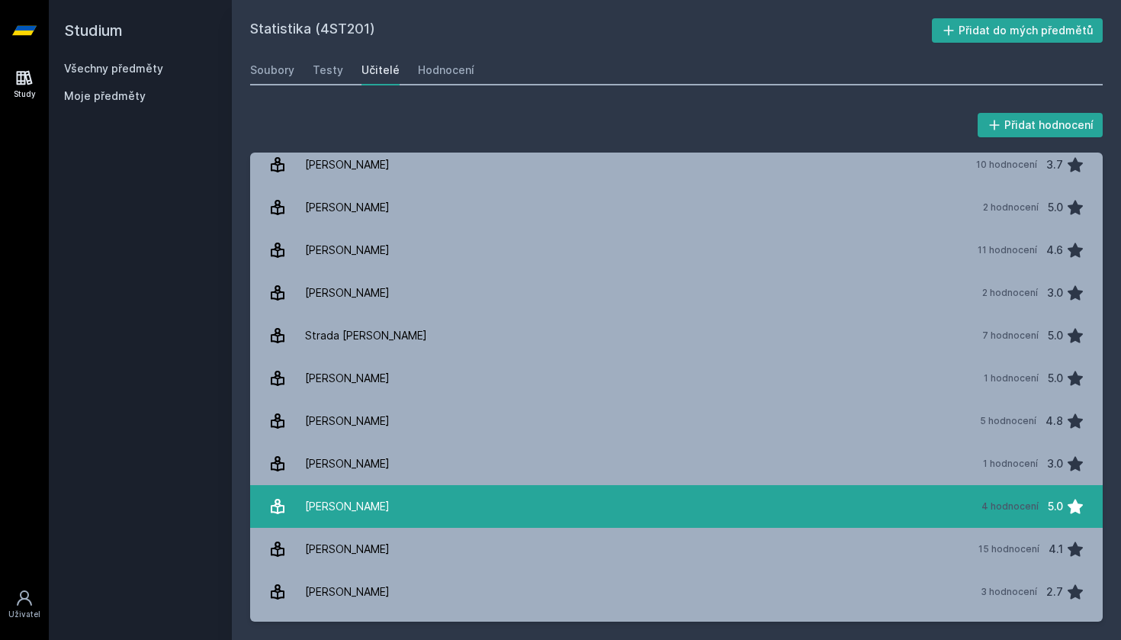
scroll to position [2061, 0]
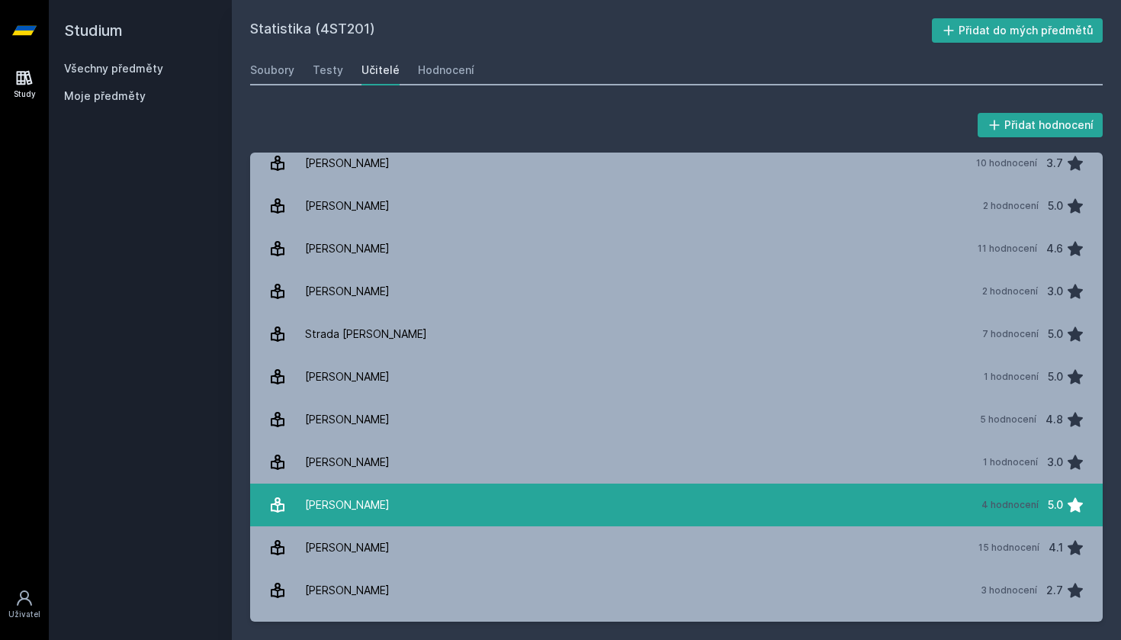
click at [558, 509] on link "[PERSON_NAME] 4 hodnocení 5.0" at bounding box center [676, 505] width 853 height 43
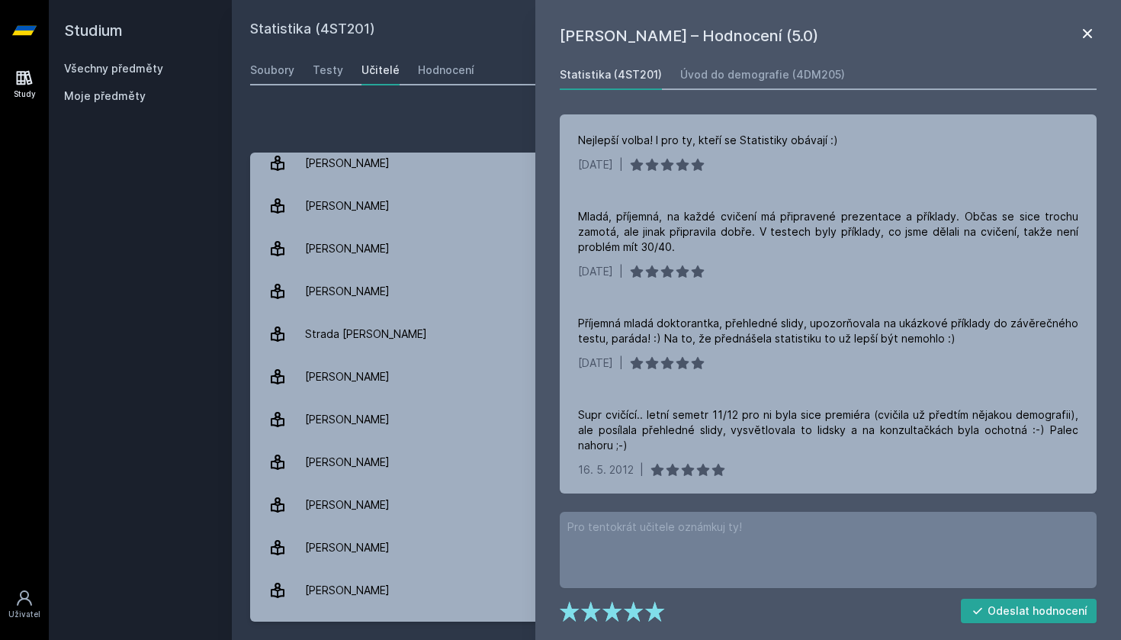
click at [1087, 31] on icon at bounding box center [1088, 33] width 18 height 18
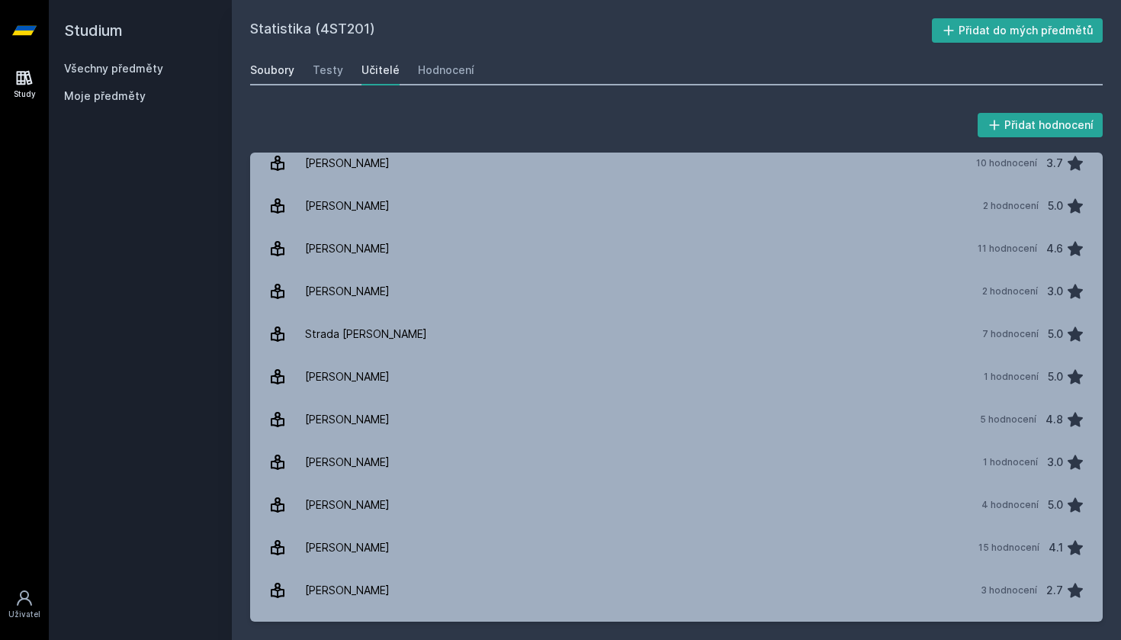
click at [285, 63] on div "Soubory" at bounding box center [272, 70] width 44 height 15
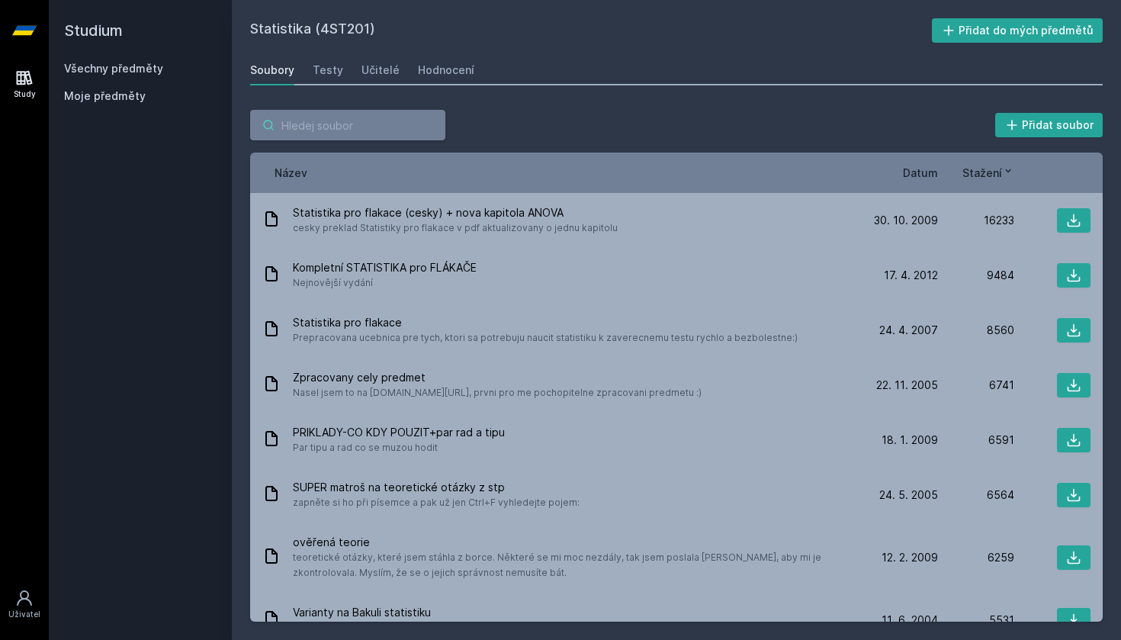
click at [341, 127] on input "search" at bounding box center [347, 125] width 195 height 31
click at [383, 75] on div "Učitelé" at bounding box center [381, 70] width 38 height 15
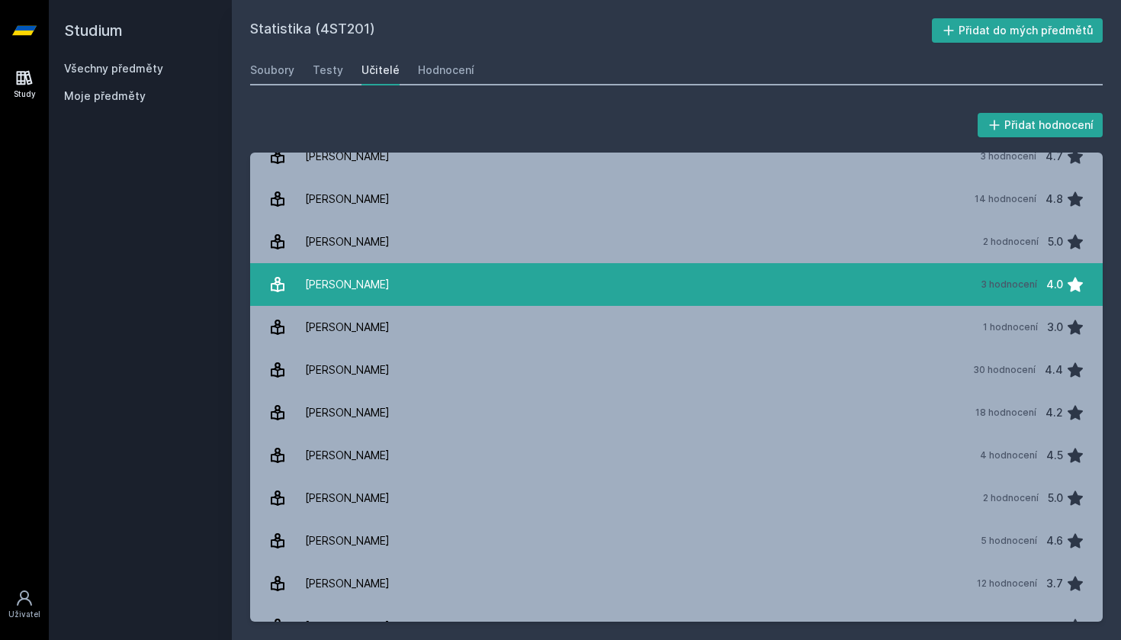
scroll to position [999, 0]
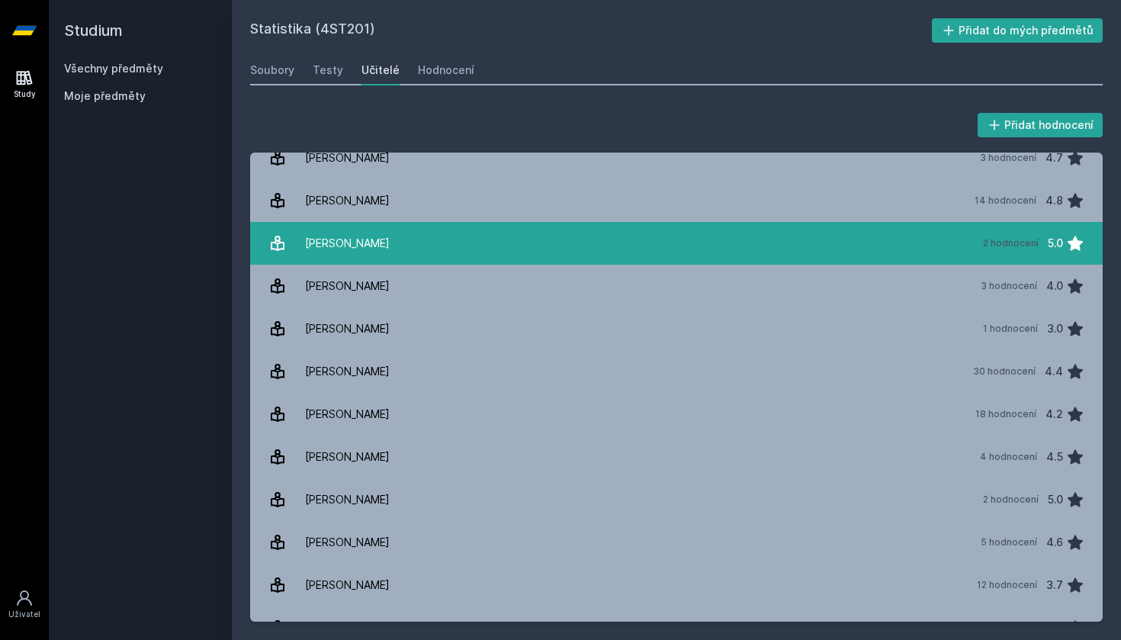
click at [528, 245] on link "[PERSON_NAME] 2 hodnocení 5.0" at bounding box center [676, 243] width 853 height 43
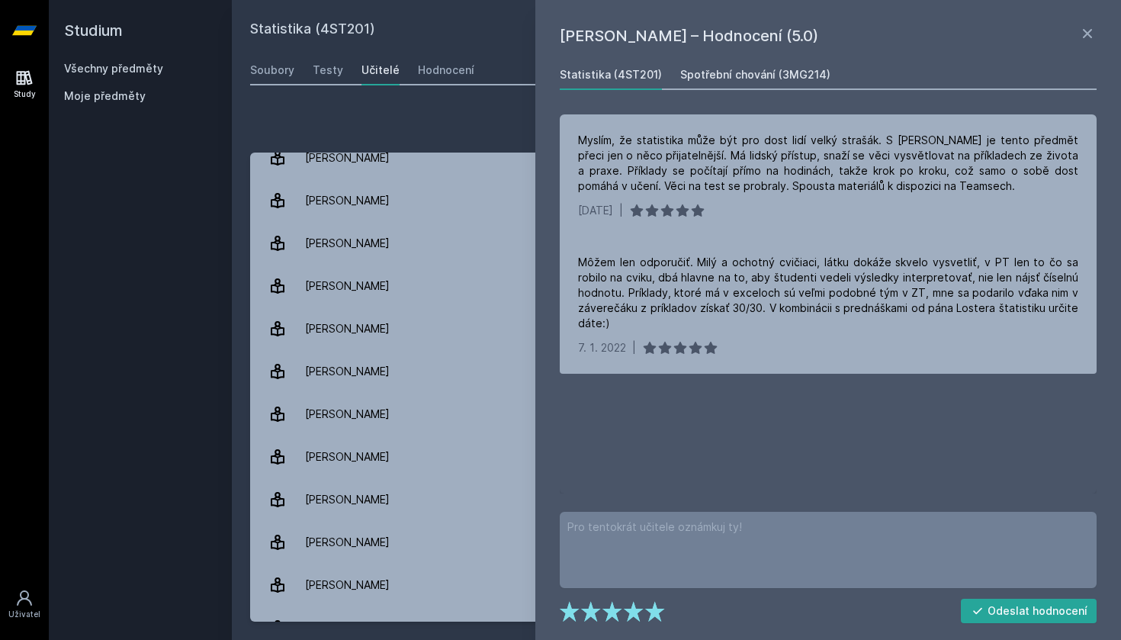
click at [800, 77] on div "Spotřební chování (3MG214)" at bounding box center [755, 74] width 150 height 15
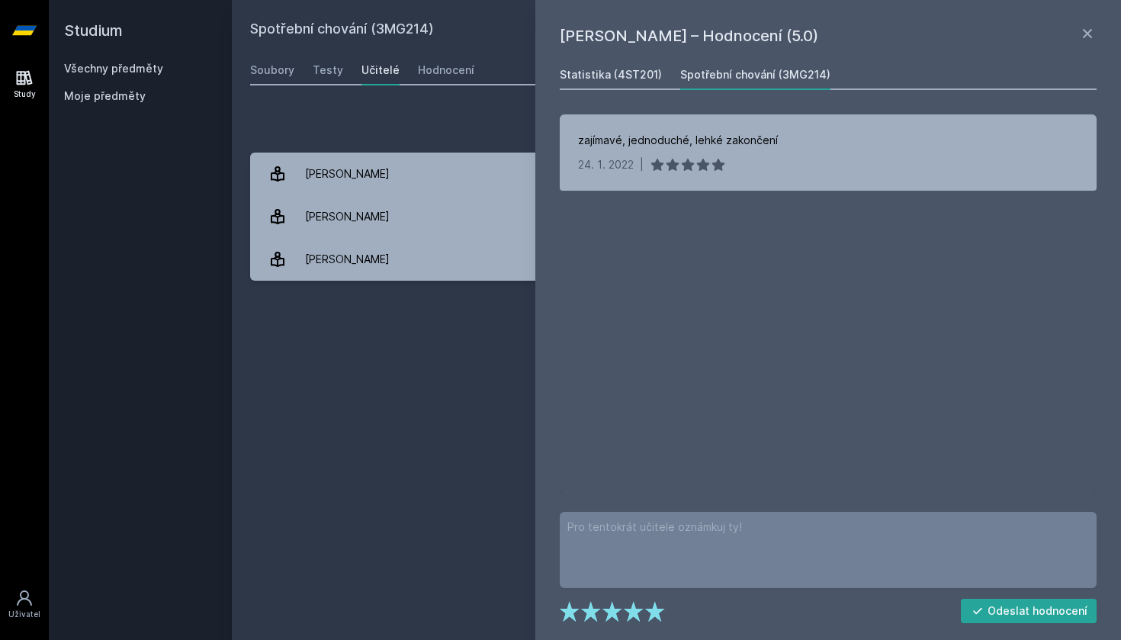
click at [651, 79] on div "Statistika (4ST201)" at bounding box center [611, 74] width 102 height 15
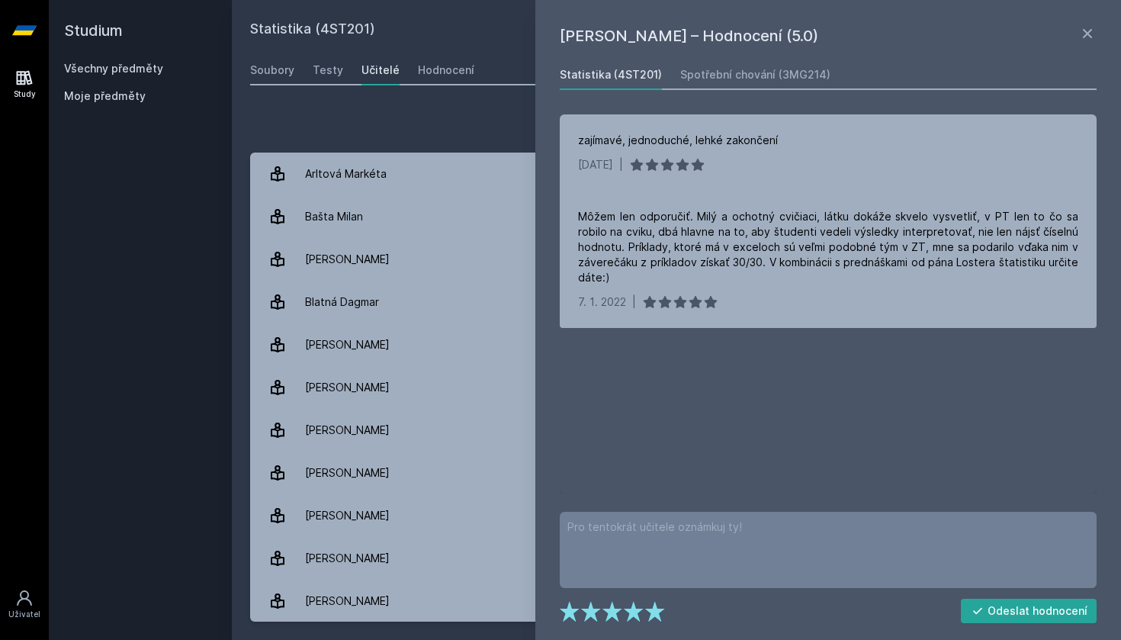
click at [606, 79] on div "Statistika (4ST201)" at bounding box center [611, 74] width 102 height 15
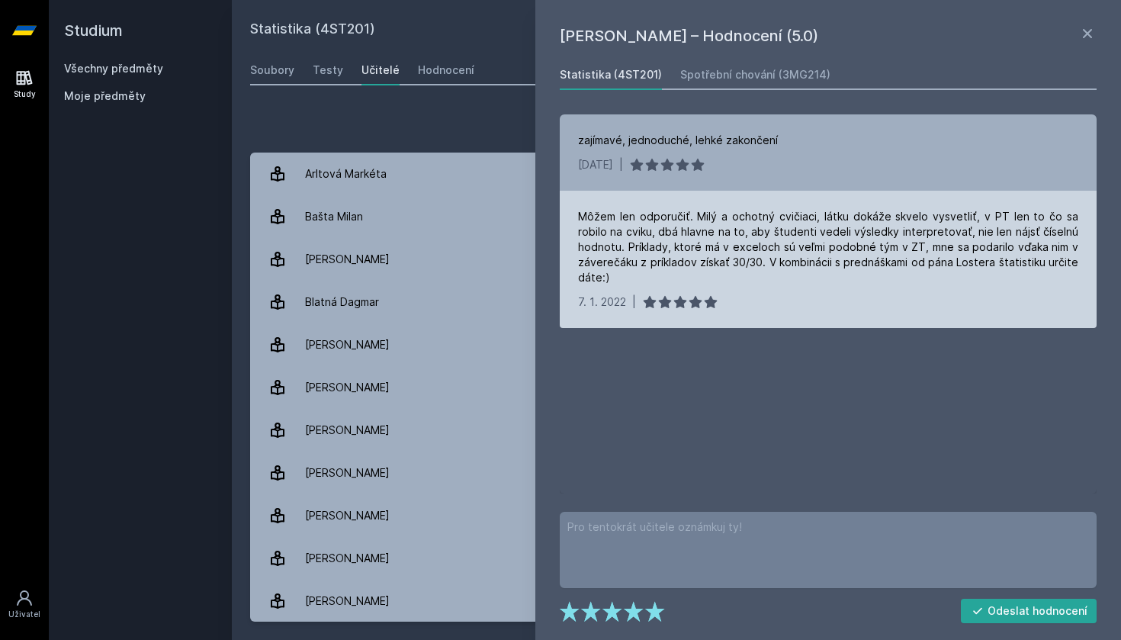
click at [753, 237] on div "Môžem len odporučiť. Milý a ochotný cvičiaci, látku dokáže skvelo vysvetliť, v …" at bounding box center [828, 247] width 500 height 76
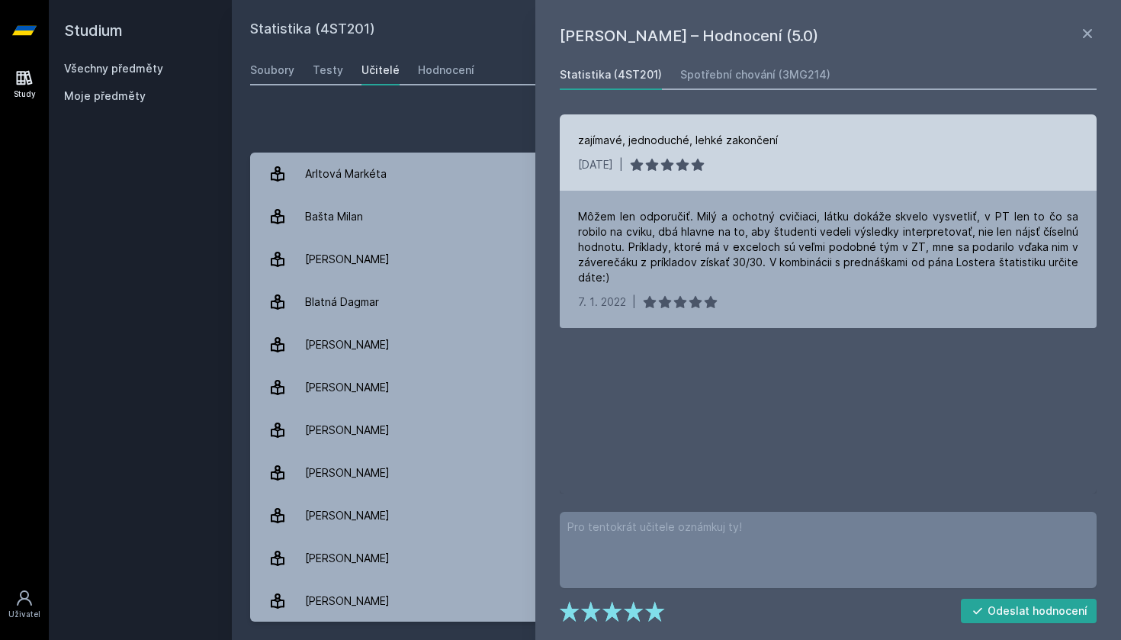
click at [746, 156] on div "zajímavé, jednoduché, lehké zakončení [DATE] |" at bounding box center [828, 152] width 537 height 76
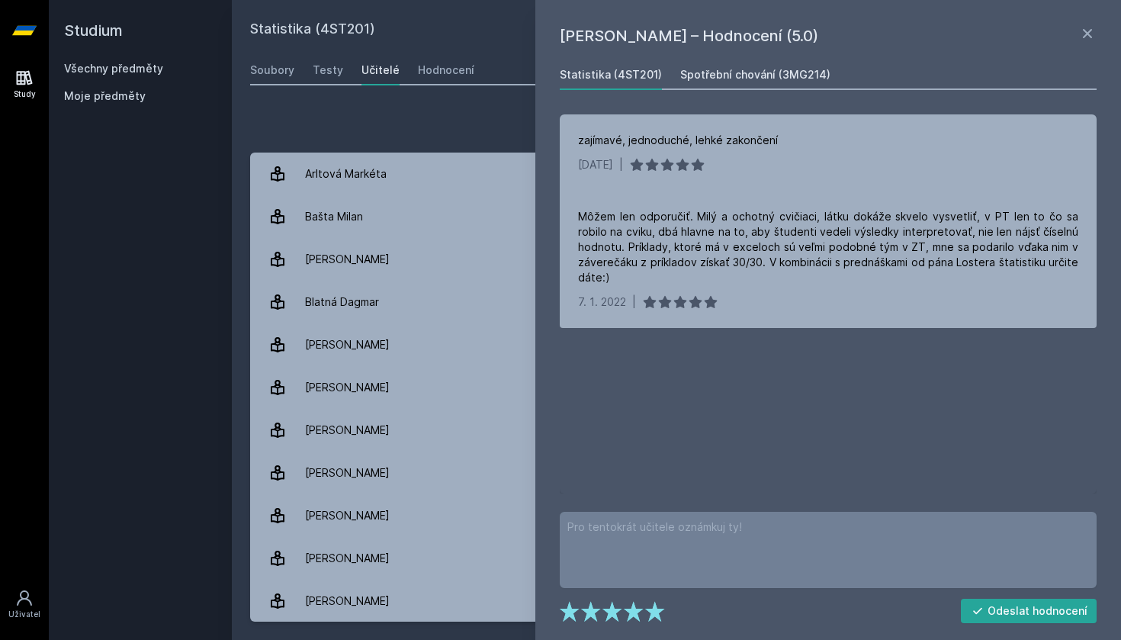
click at [775, 72] on div "Spotřební chování (3MG214)" at bounding box center [755, 74] width 150 height 15
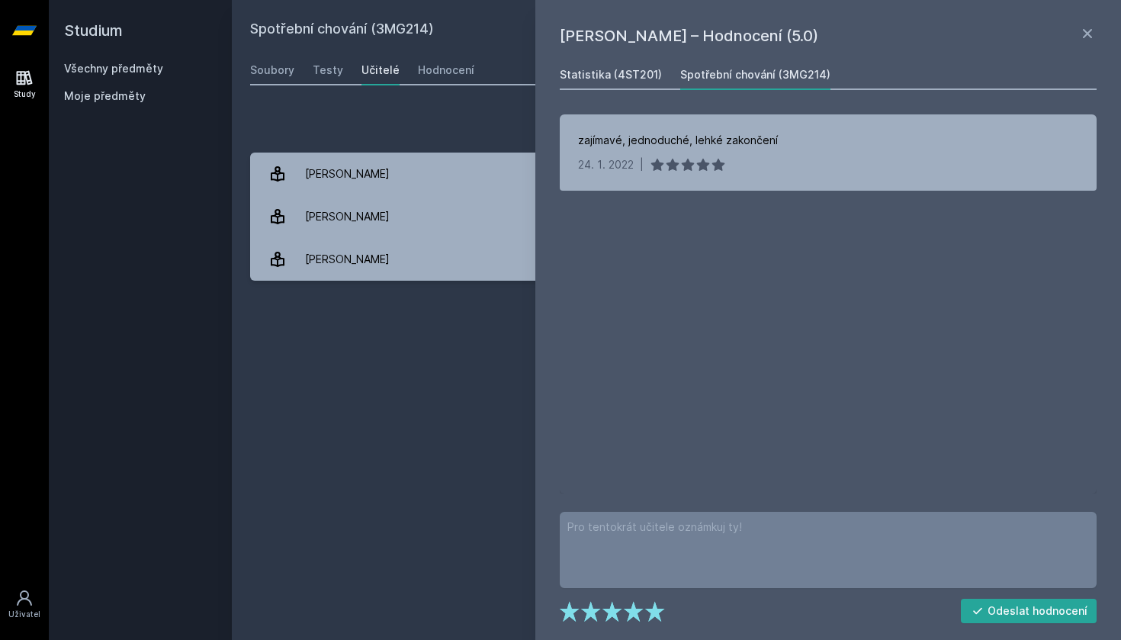
click at [634, 75] on div "Statistika (4ST201)" at bounding box center [611, 74] width 102 height 15
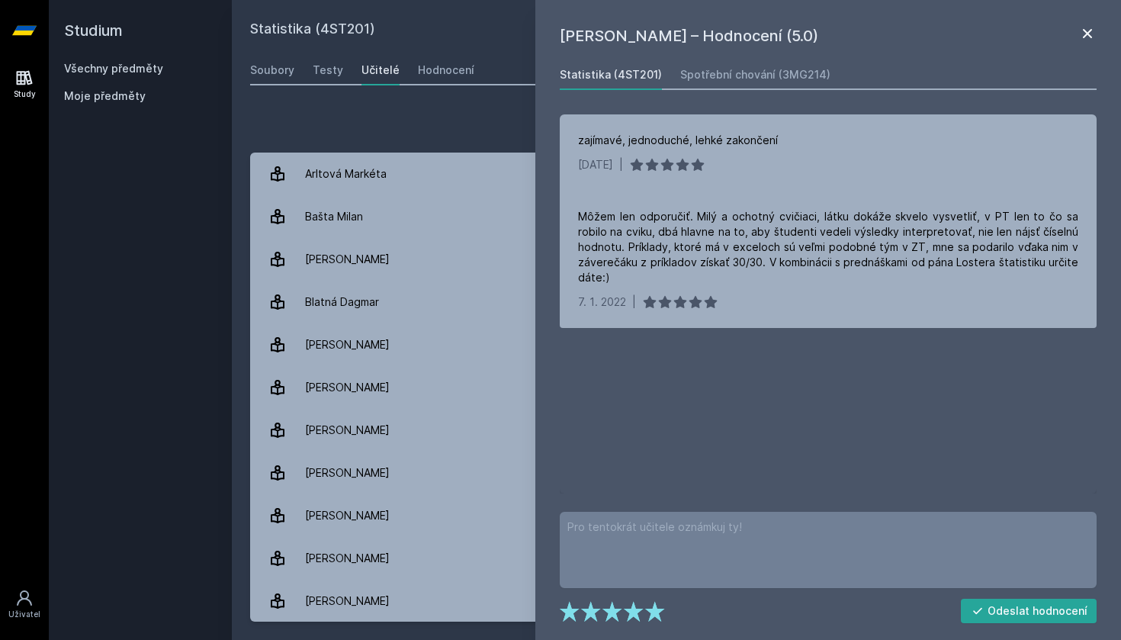
click at [1089, 37] on icon at bounding box center [1088, 33] width 18 height 18
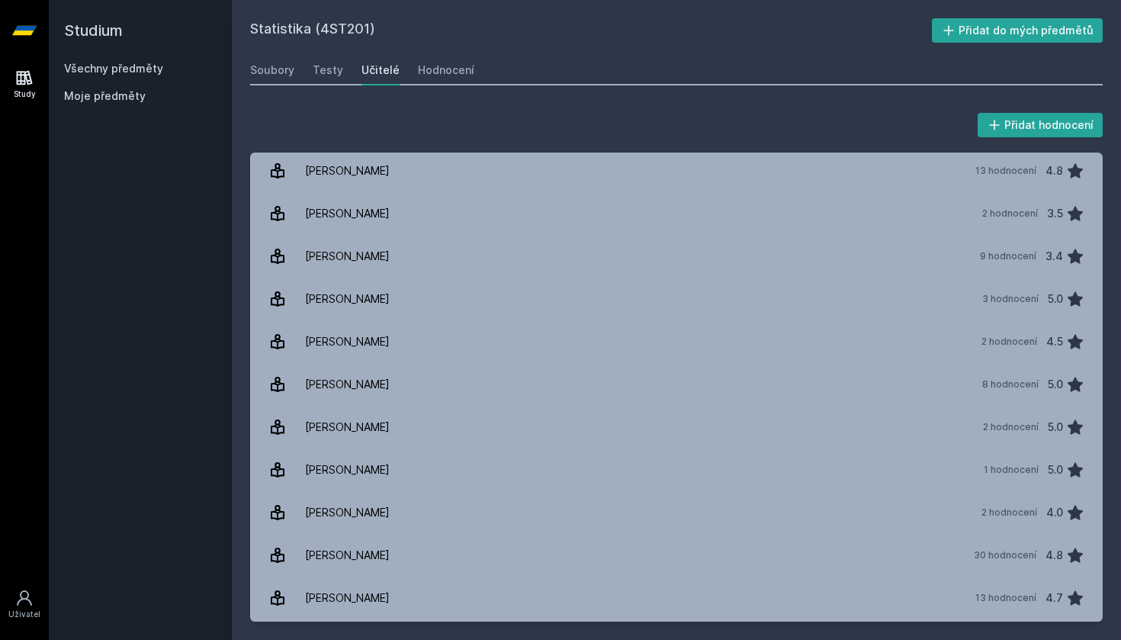
scroll to position [304, 0]
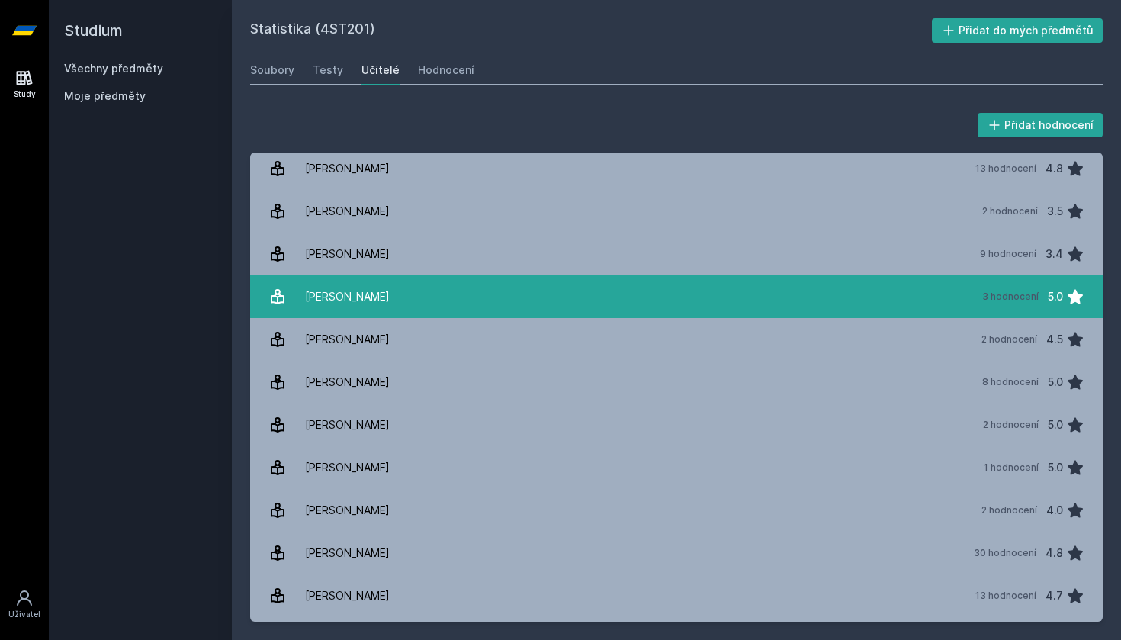
click at [581, 312] on link "[PERSON_NAME] 3 hodnocení 5.0" at bounding box center [676, 296] width 853 height 43
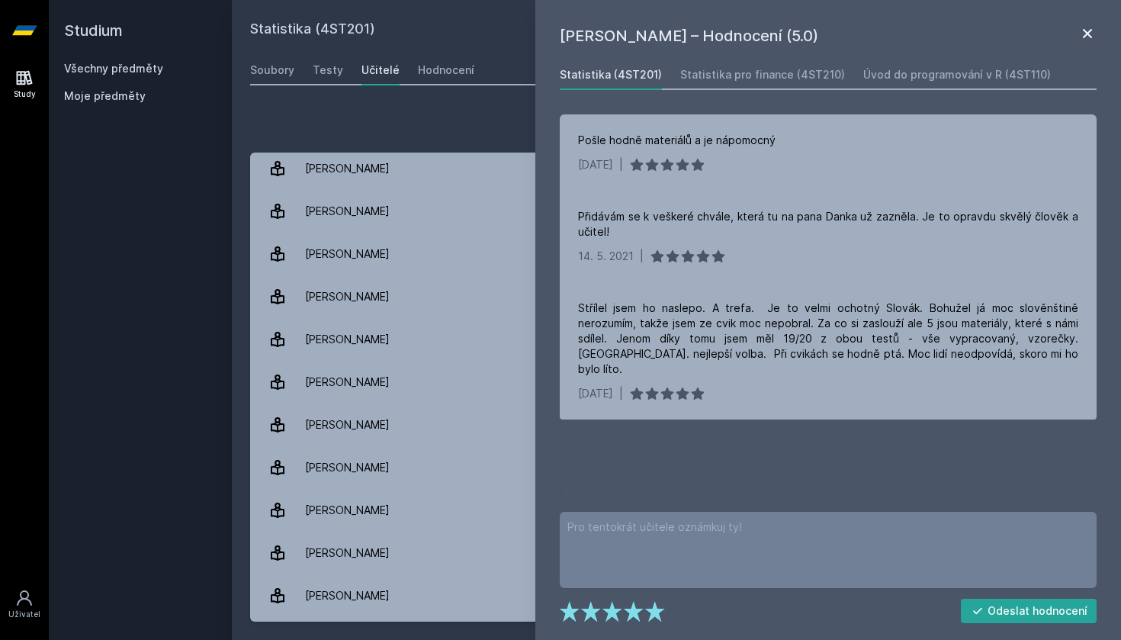
click at [1092, 31] on icon at bounding box center [1088, 33] width 18 height 18
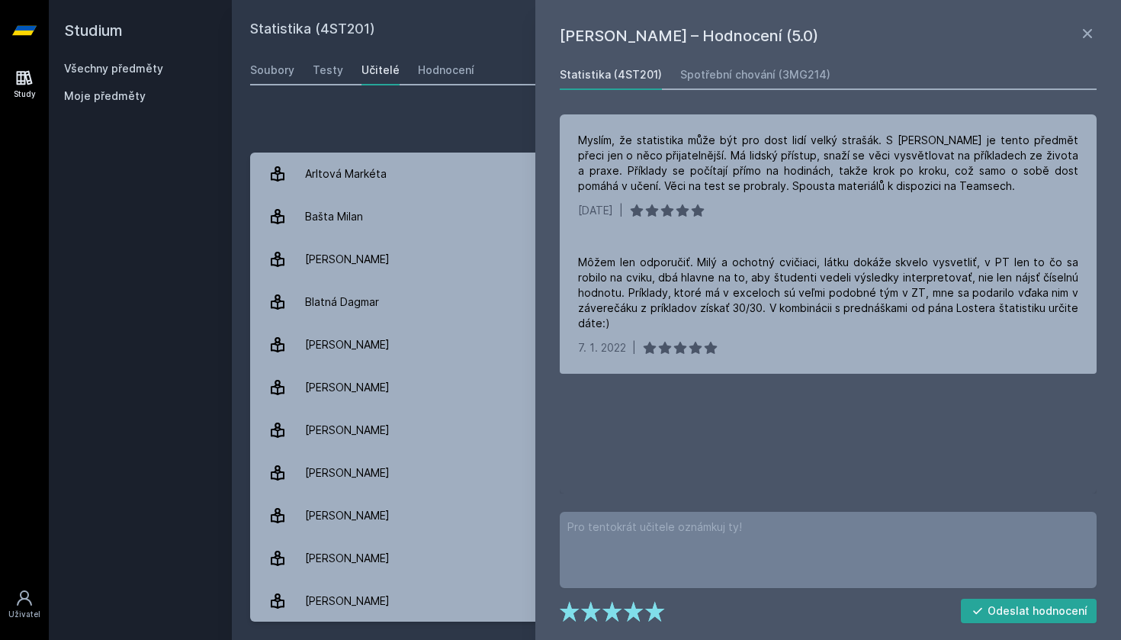
click at [98, 65] on link "Všechny předměty" at bounding box center [113, 68] width 99 height 13
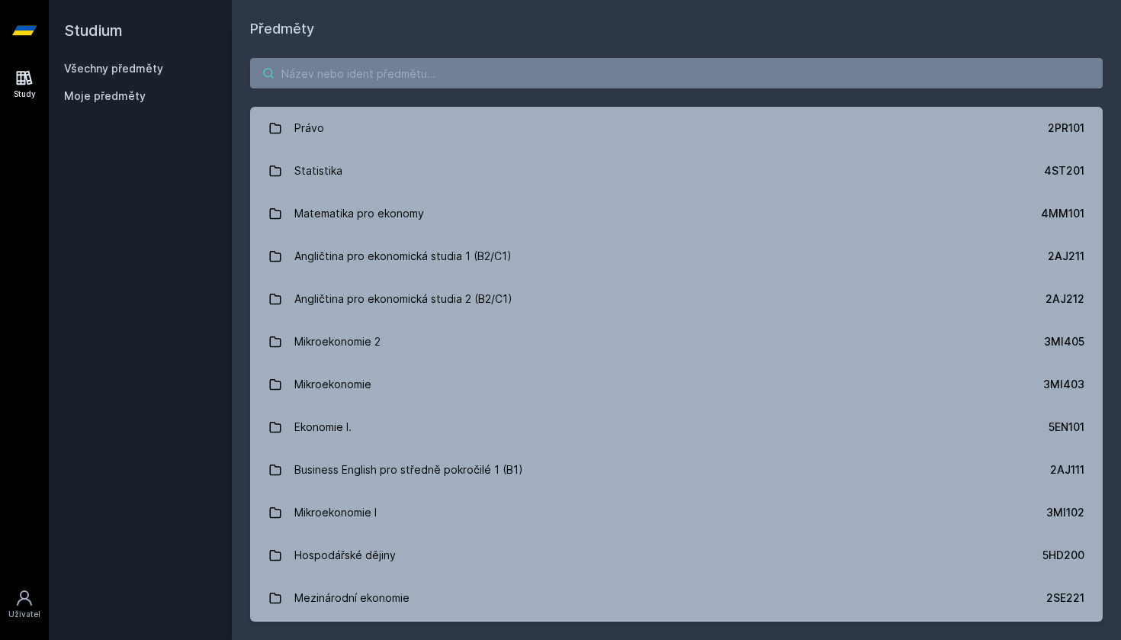
click at [362, 71] on input "search" at bounding box center [676, 73] width 853 height 31
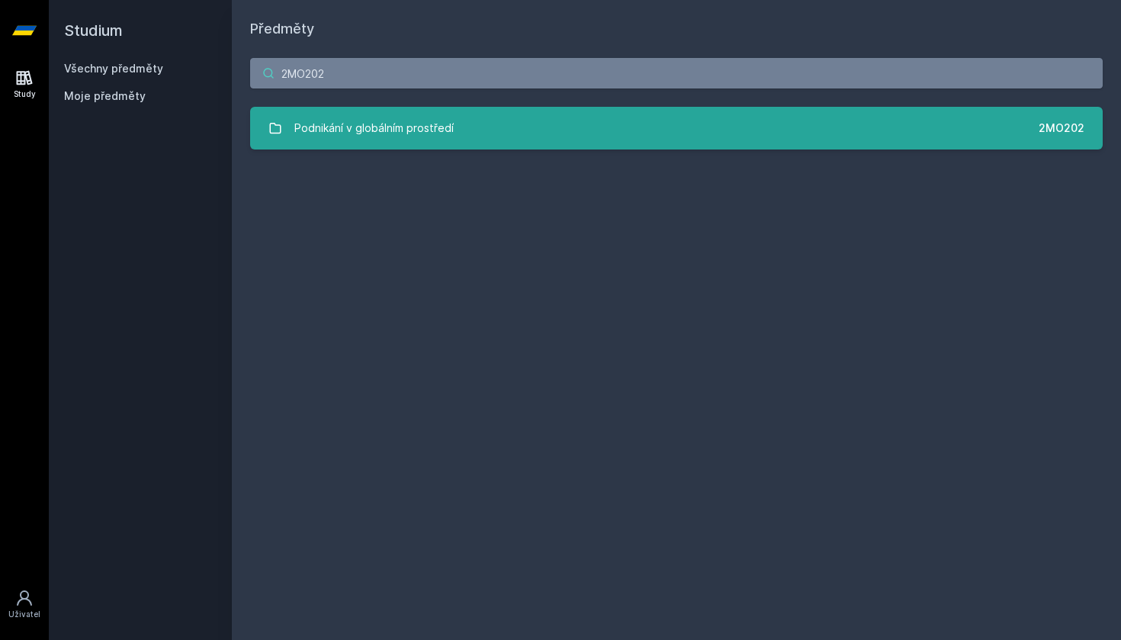
type input "2MO202"
click at [493, 138] on link "Podnikání v globálním prostředí 2MO202" at bounding box center [676, 128] width 853 height 43
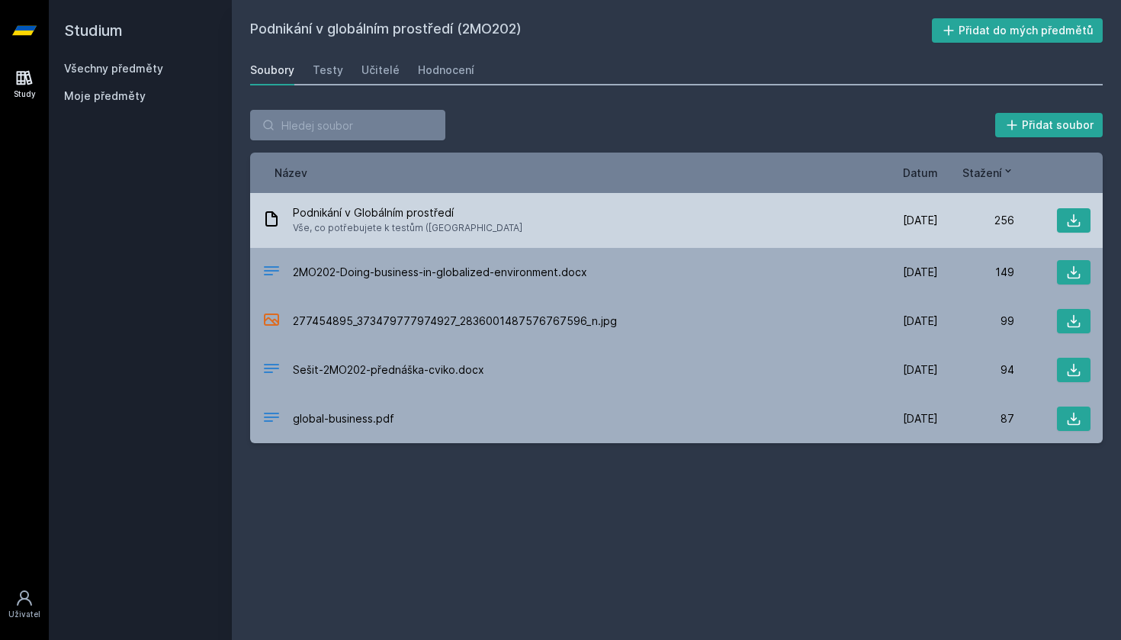
click at [387, 206] on span "Podnikání v Globálním prostředí" at bounding box center [408, 212] width 230 height 15
click at [1074, 230] on button at bounding box center [1074, 220] width 34 height 24
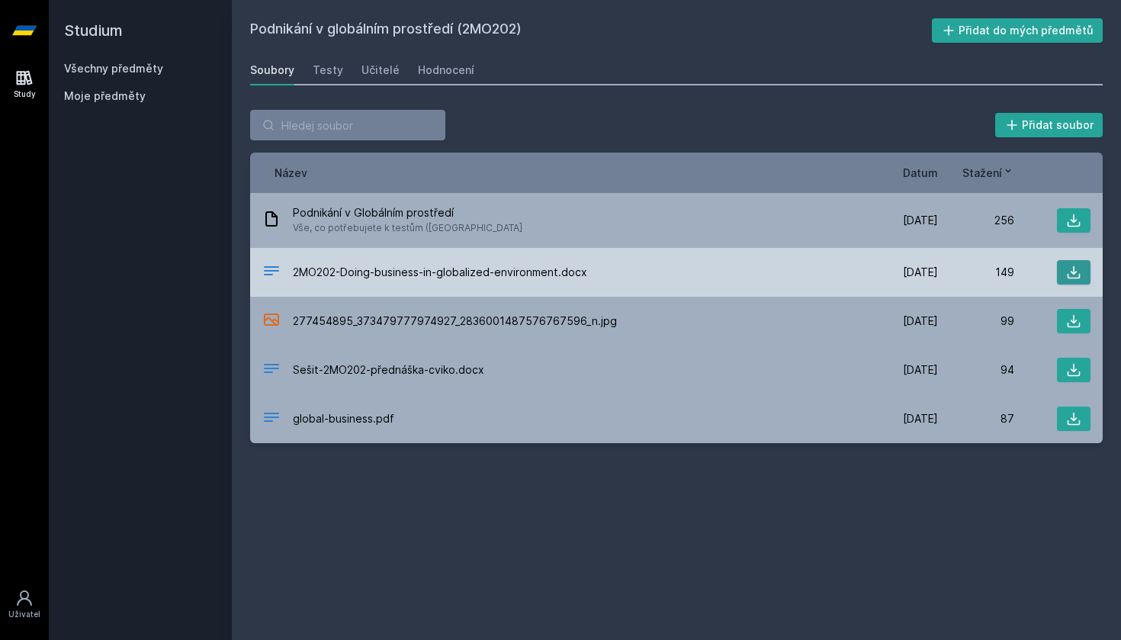
click at [1073, 275] on icon at bounding box center [1073, 272] width 15 height 15
